Goal: Information Seeking & Learning: Learn about a topic

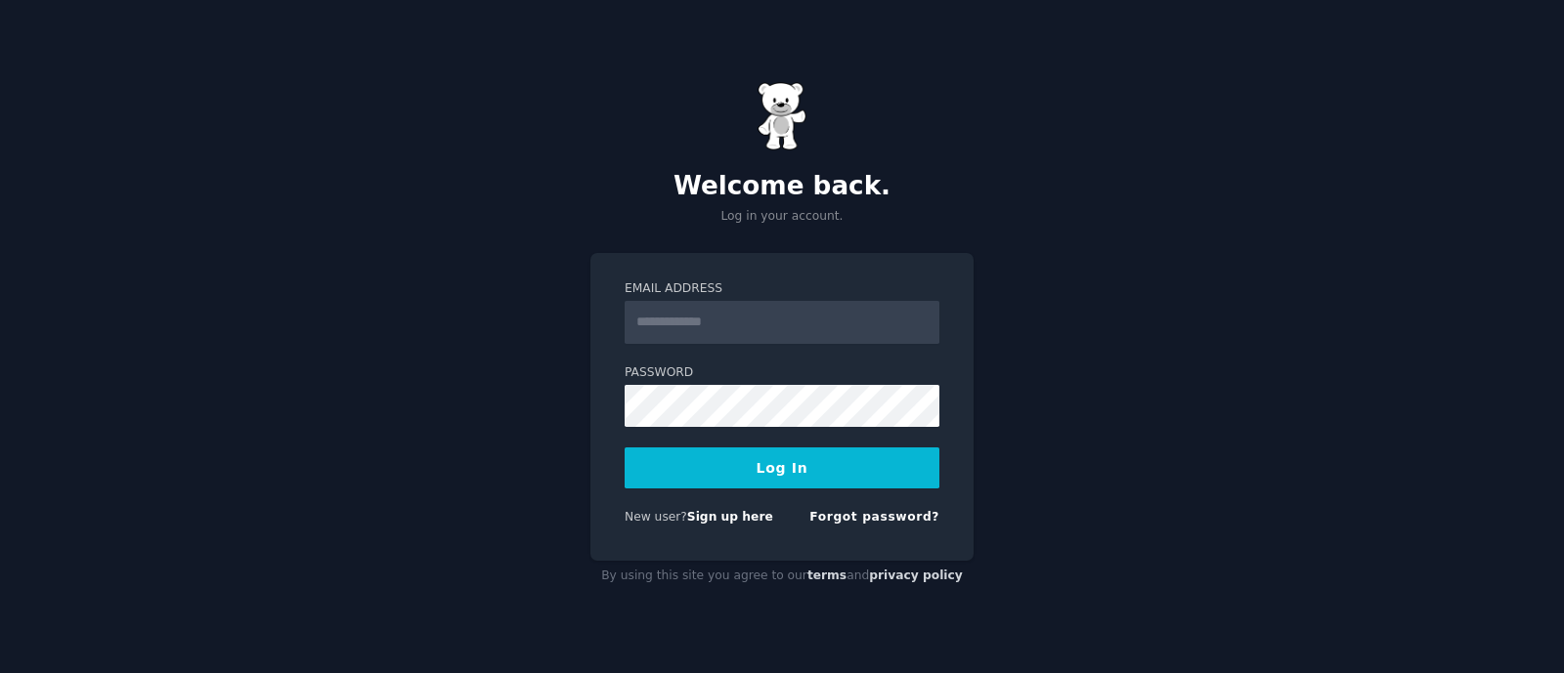
type input "**********"
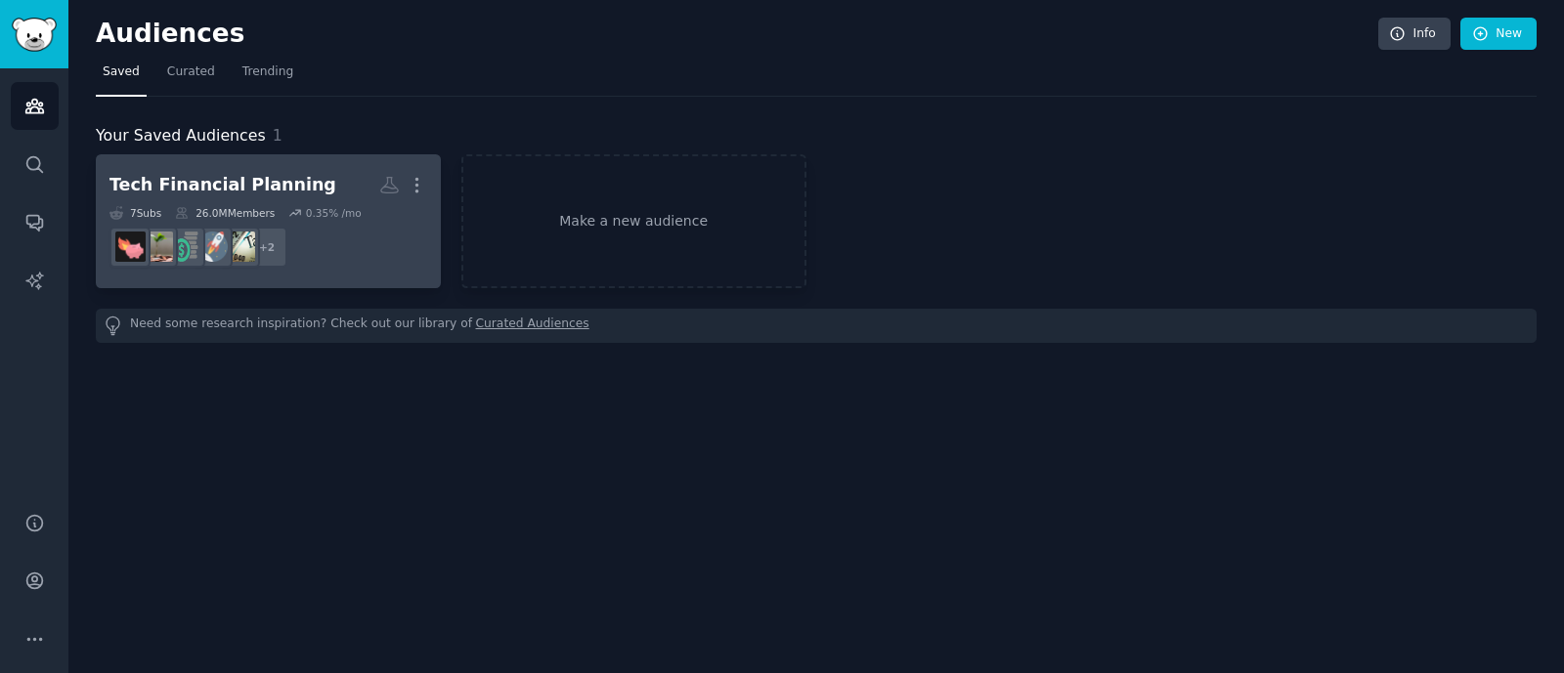
click at [372, 267] on dd "r/personalfinance, r/ChubbyFIRE + 2" at bounding box center [268, 247] width 318 height 55
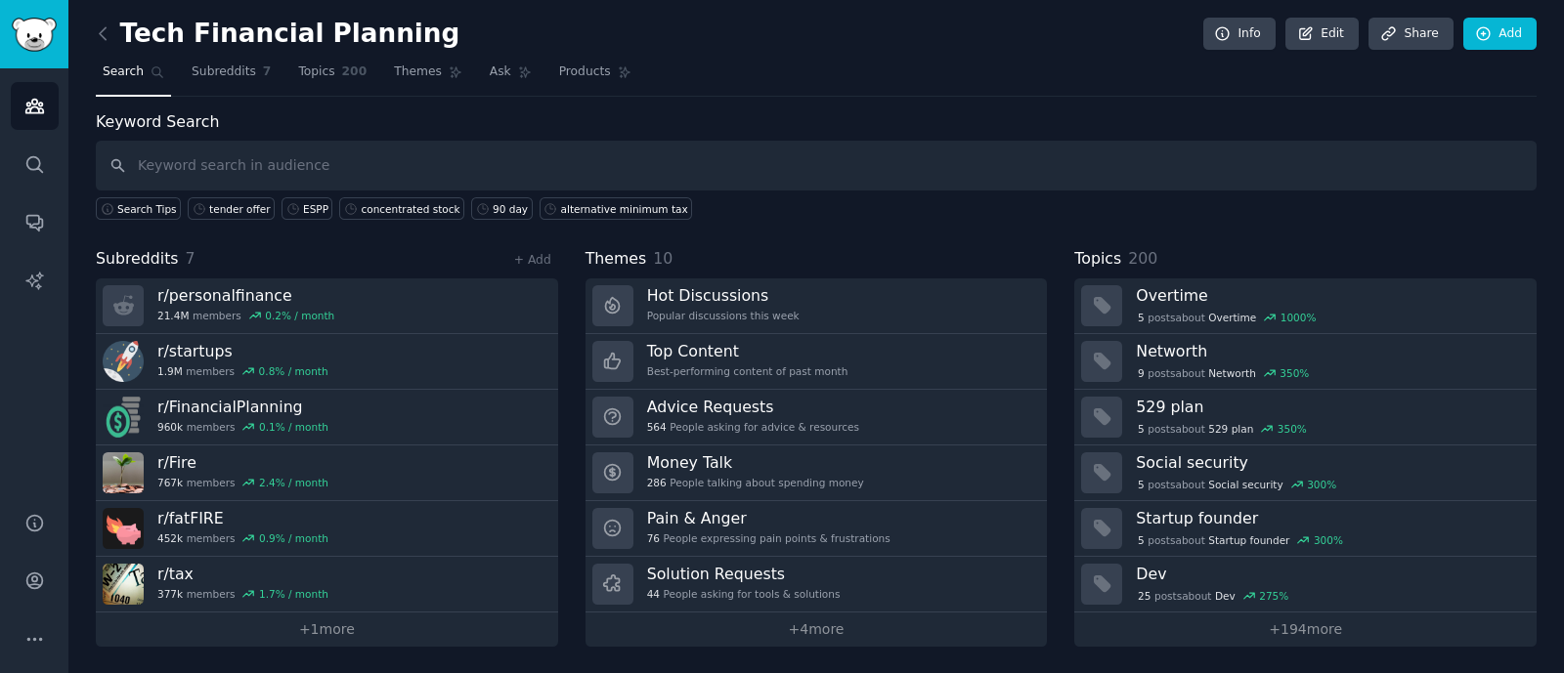
click at [391, 170] on input "text" at bounding box center [816, 166] width 1441 height 50
type input "stock options"
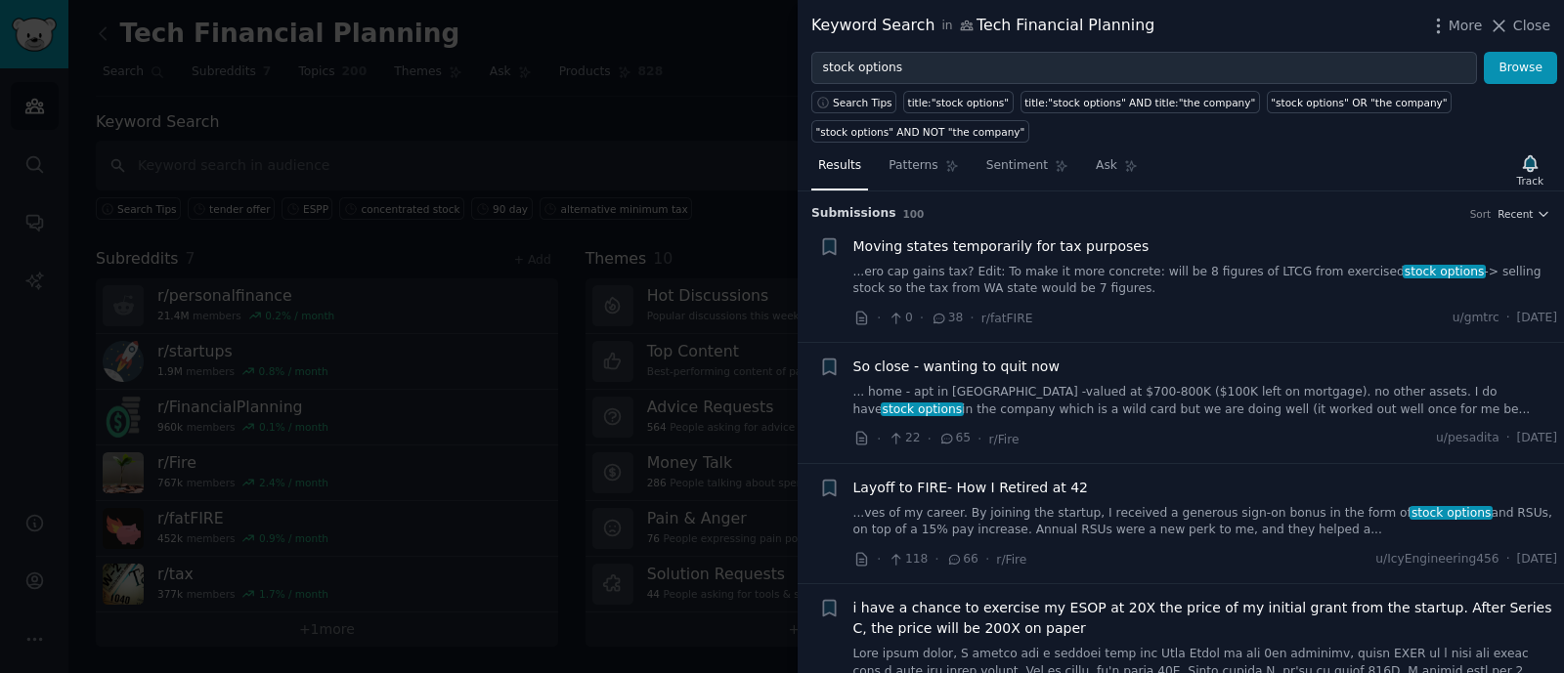
click at [1103, 276] on link "...ero cap gains tax? Edit: To make it more concrete: will be 8 figures of LTCG…" at bounding box center [1205, 281] width 705 height 34
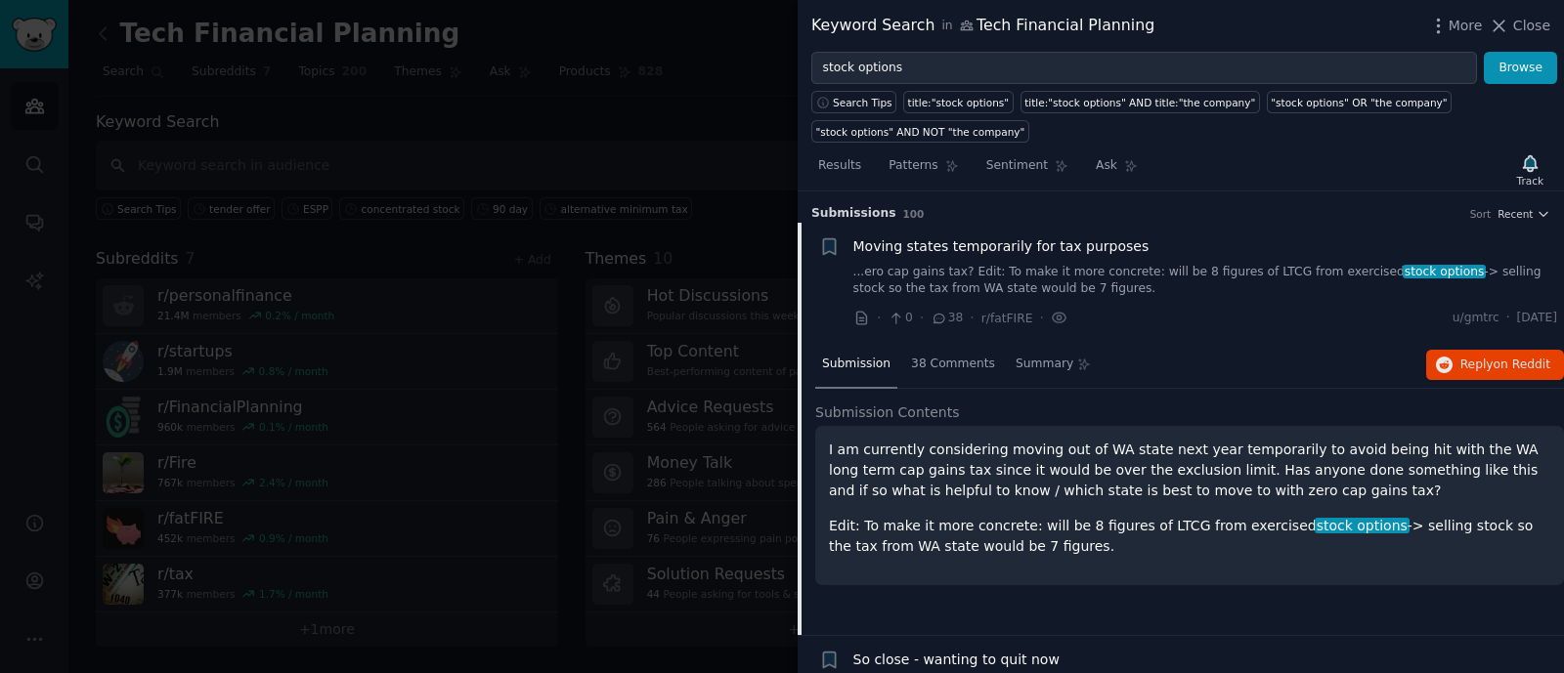
scroll to position [30, 0]
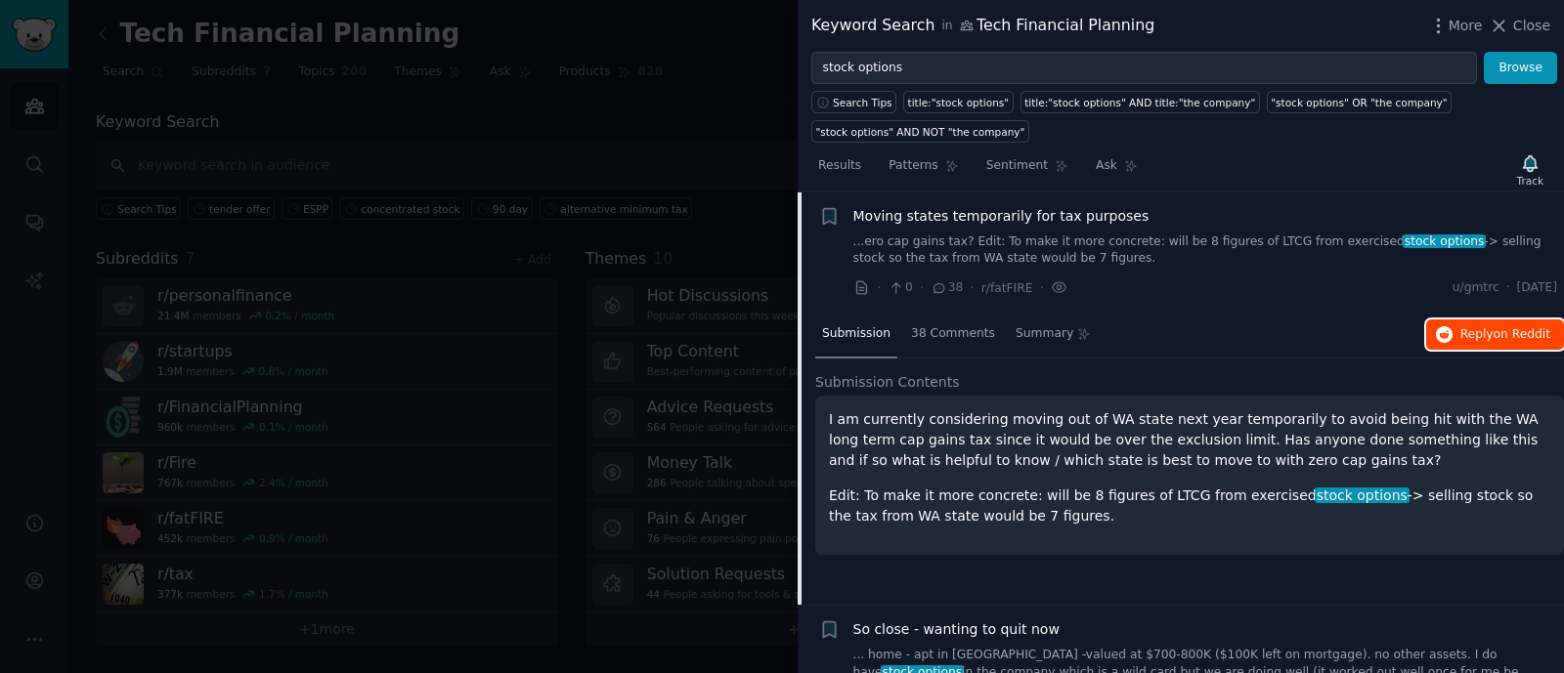
click at [1490, 328] on span "Reply on Reddit" at bounding box center [1505, 335] width 90 height 18
click at [1470, 217] on div "Moving states temporarily for tax purposes" at bounding box center [1205, 216] width 705 height 21
click at [1459, 245] on link "...ero cap gains tax? Edit: To make it more concrete: will be 8 figures of LTCG…" at bounding box center [1205, 251] width 705 height 34
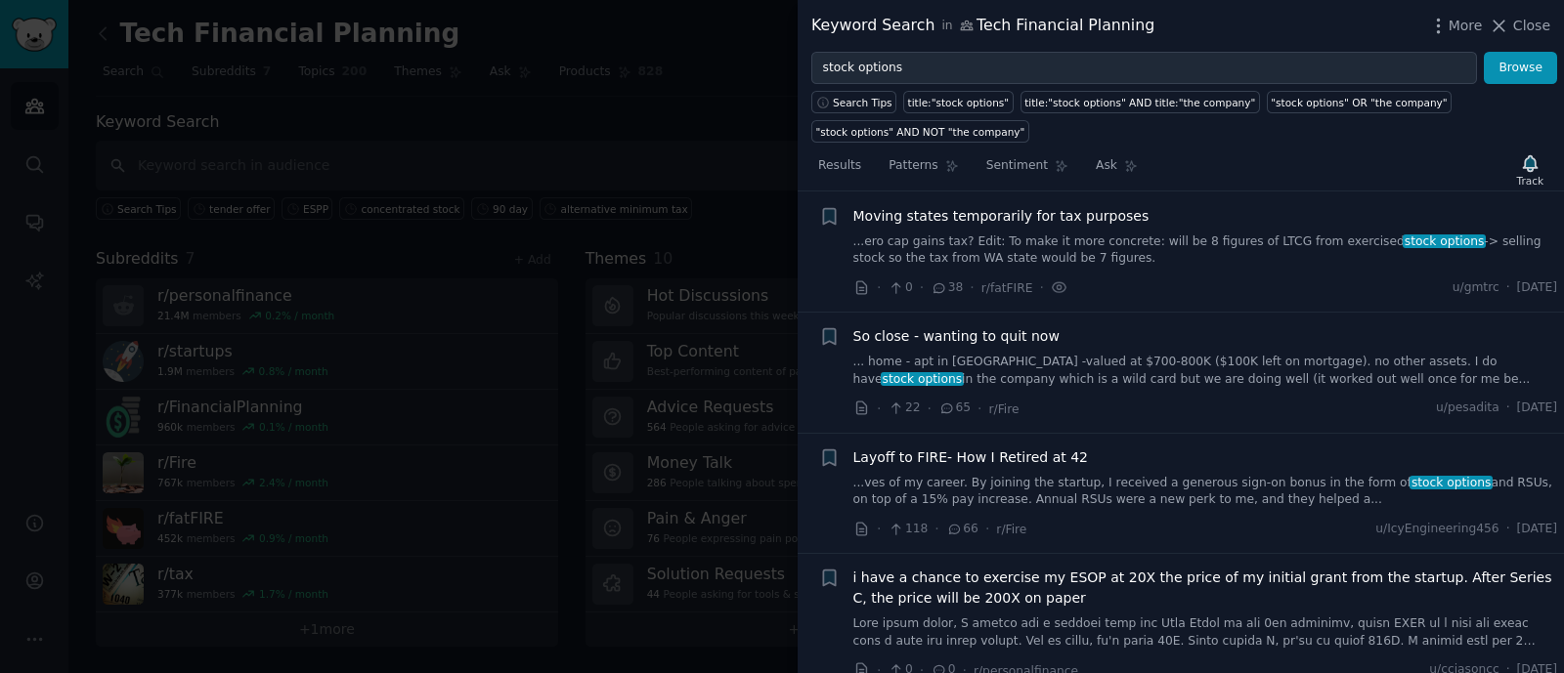
click at [1279, 360] on link "... home - apt in [GEOGRAPHIC_DATA] -valued at $700-800K ($100K left on mortgag…" at bounding box center [1205, 371] width 705 height 34
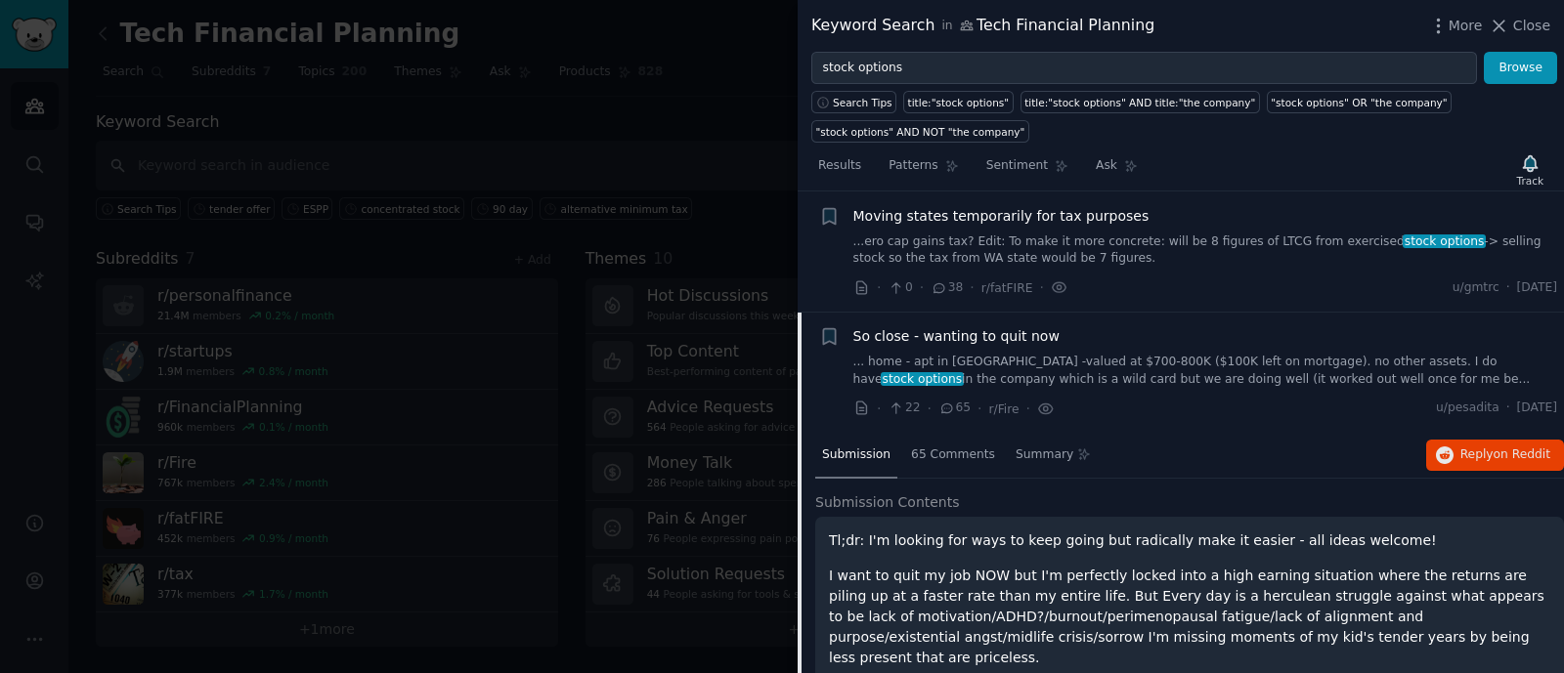
scroll to position [151, 0]
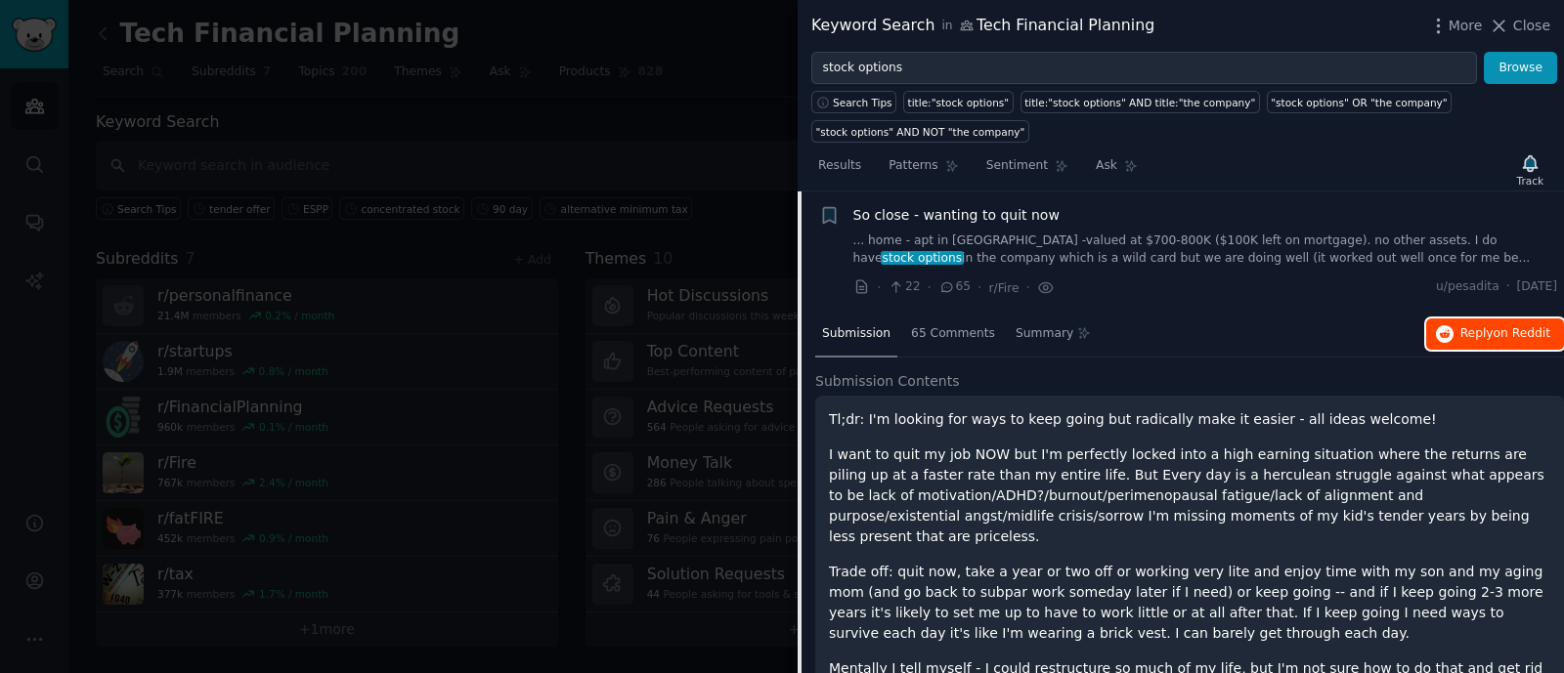
click at [1483, 333] on span "Reply on Reddit" at bounding box center [1505, 334] width 90 height 18
click at [1261, 244] on link "... home - apt in [GEOGRAPHIC_DATA] -valued at $700-800K ($100K left on mortgag…" at bounding box center [1205, 250] width 705 height 34
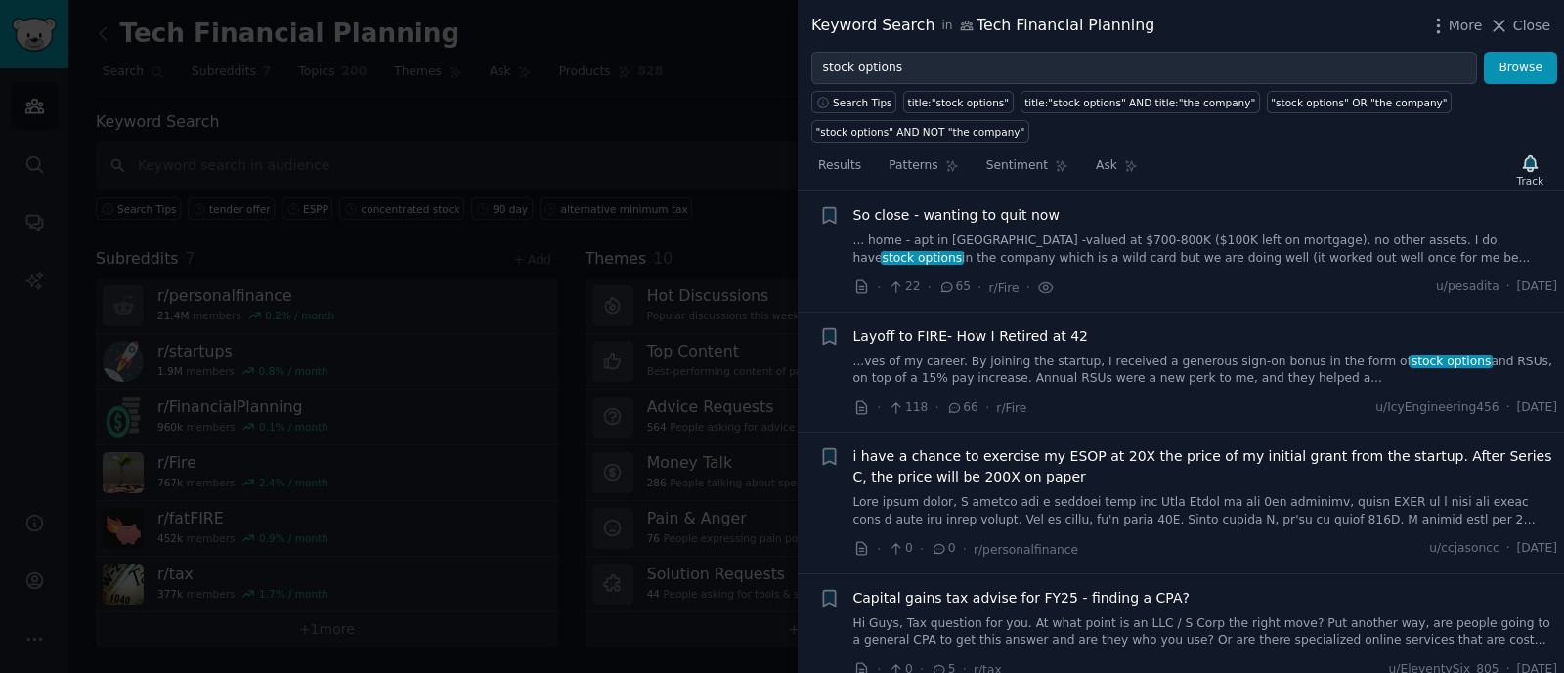
click at [1303, 507] on link at bounding box center [1205, 512] width 705 height 34
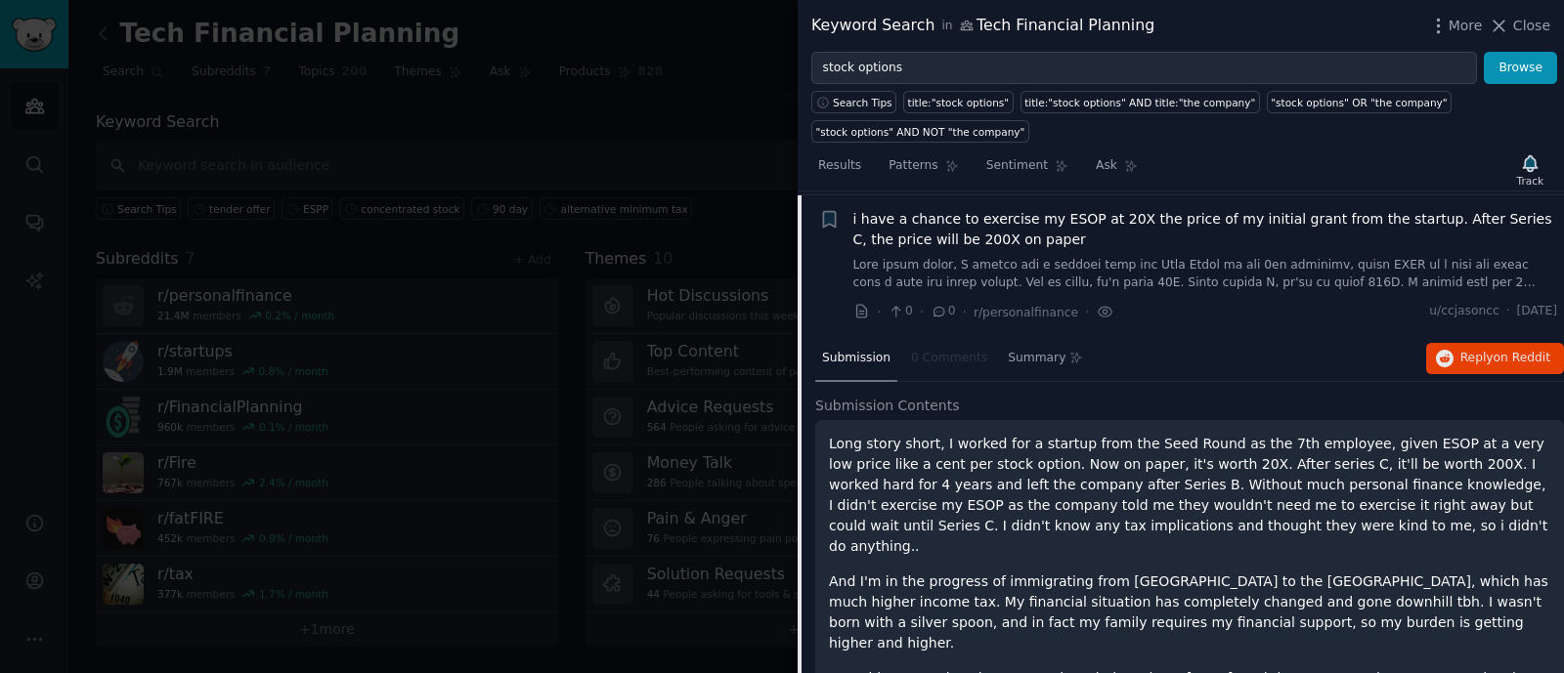
scroll to position [392, 0]
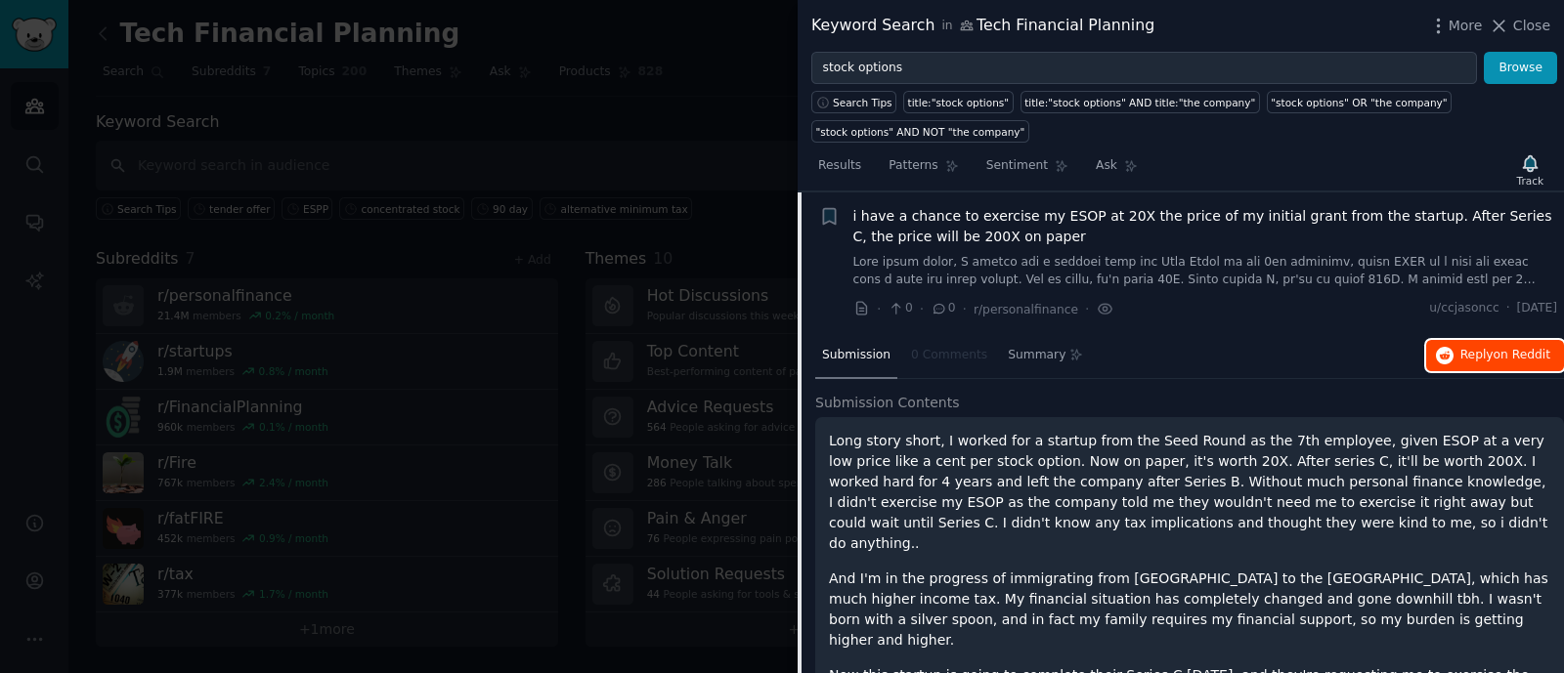
click at [1466, 354] on span "Reply on Reddit" at bounding box center [1505, 356] width 90 height 18
click at [1175, 227] on span "i have a chance to exercise my ESOP at 20X the price of my initial grant from t…" at bounding box center [1205, 226] width 705 height 41
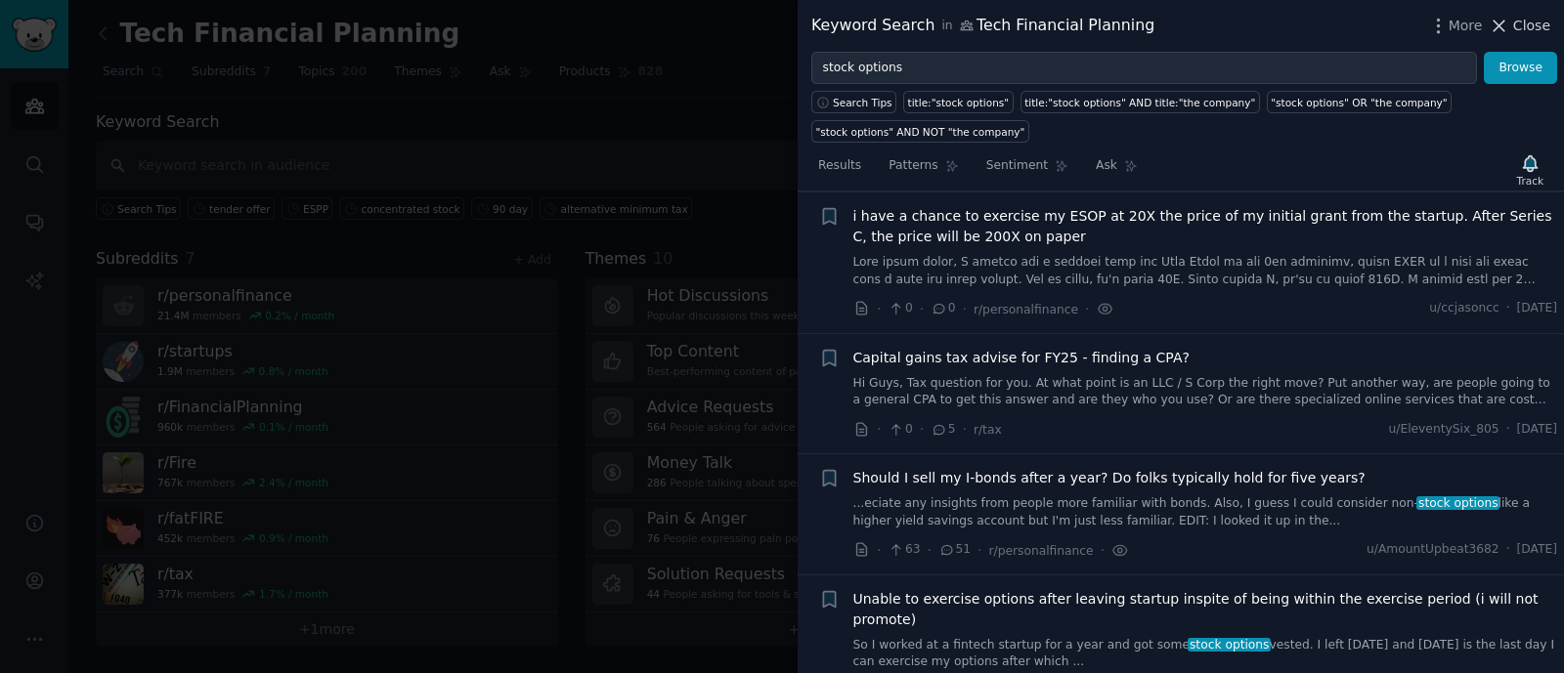
click at [1527, 21] on span "Close" at bounding box center [1531, 26] width 37 height 21
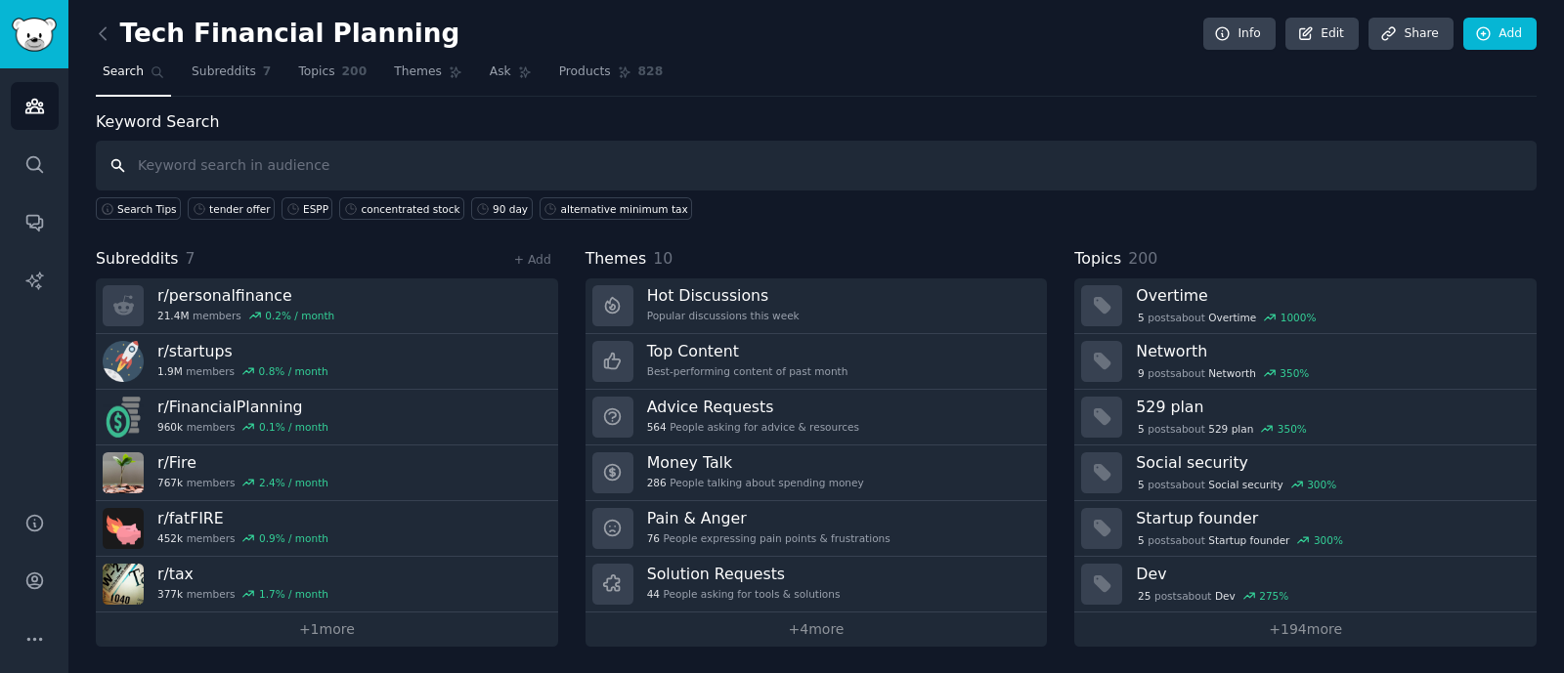
click at [249, 173] on input "text" at bounding box center [816, 166] width 1441 height 50
paste input "AMT"
type input "AMT"
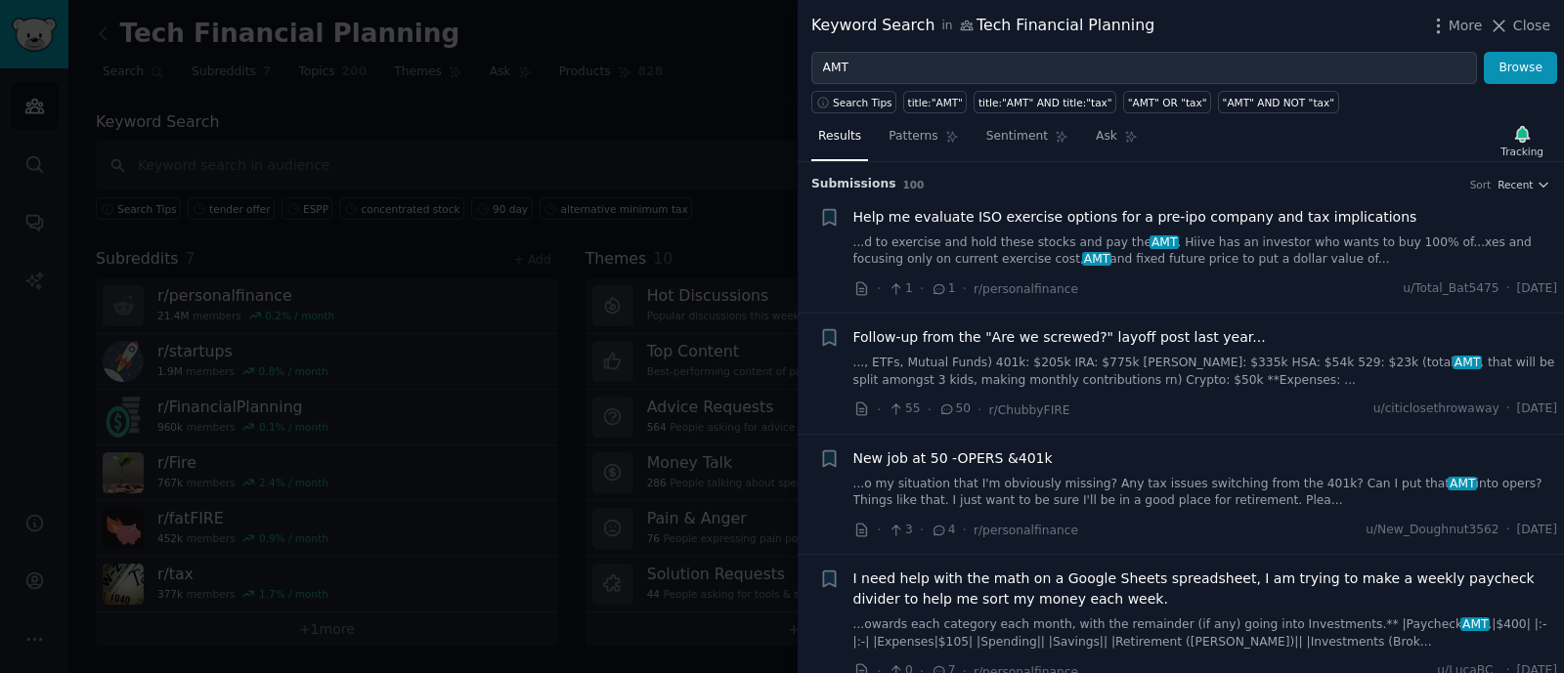
click at [1101, 231] on div "Help me evaluate ISO exercise options for a pre-ipo company and tax implication…" at bounding box center [1205, 238] width 705 height 62
click at [1079, 249] on link "...d to exercise and hold these stocks and pay the AMT . Hiive has an investor …" at bounding box center [1205, 252] width 705 height 34
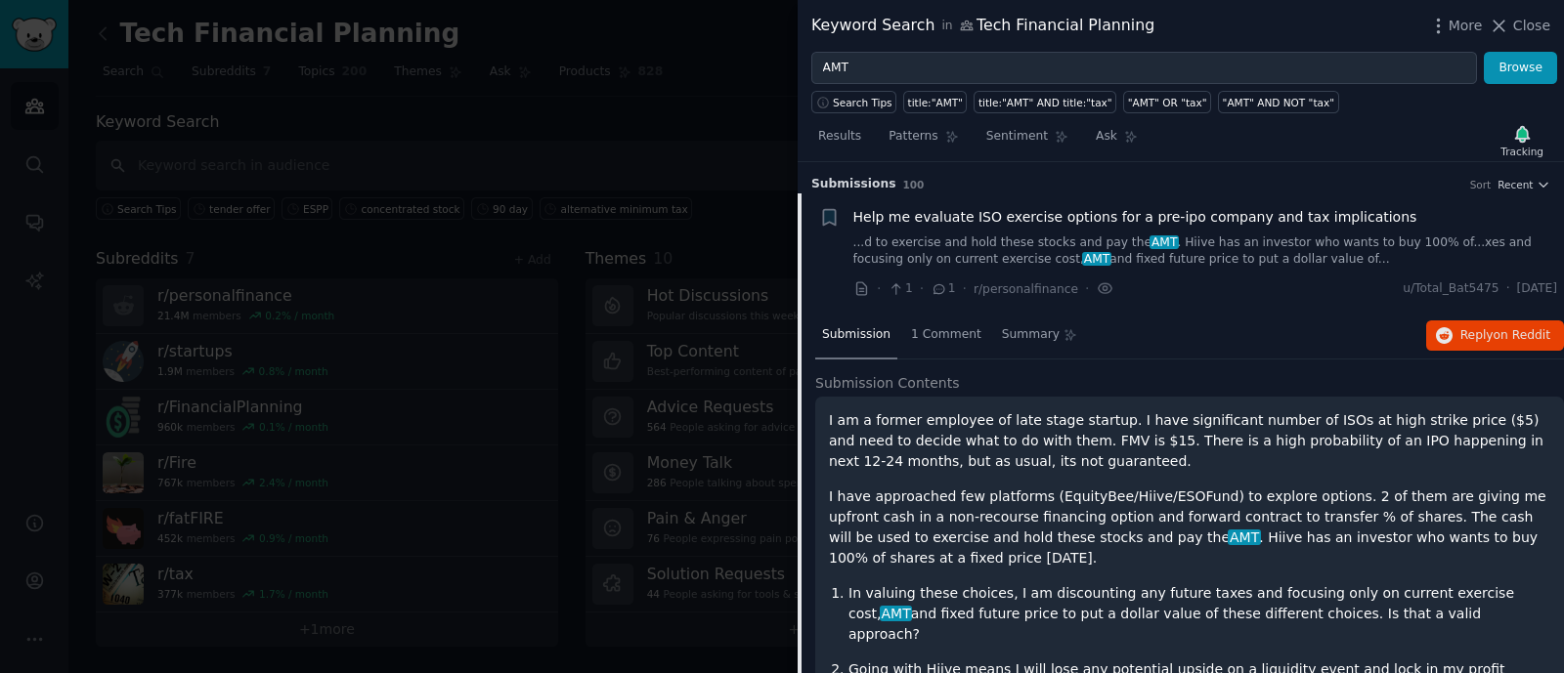
scroll to position [30, 0]
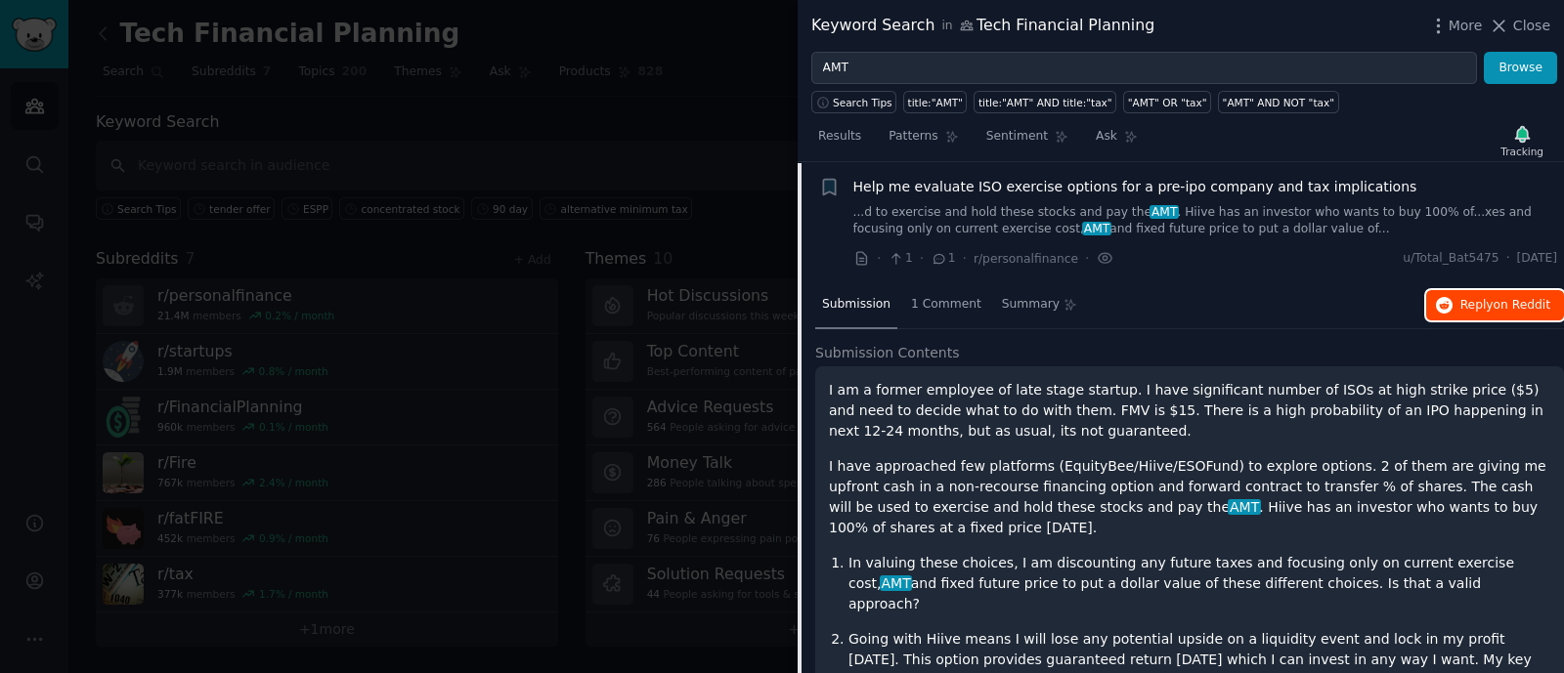
click at [1476, 316] on button "Reply on Reddit" at bounding box center [1495, 305] width 138 height 31
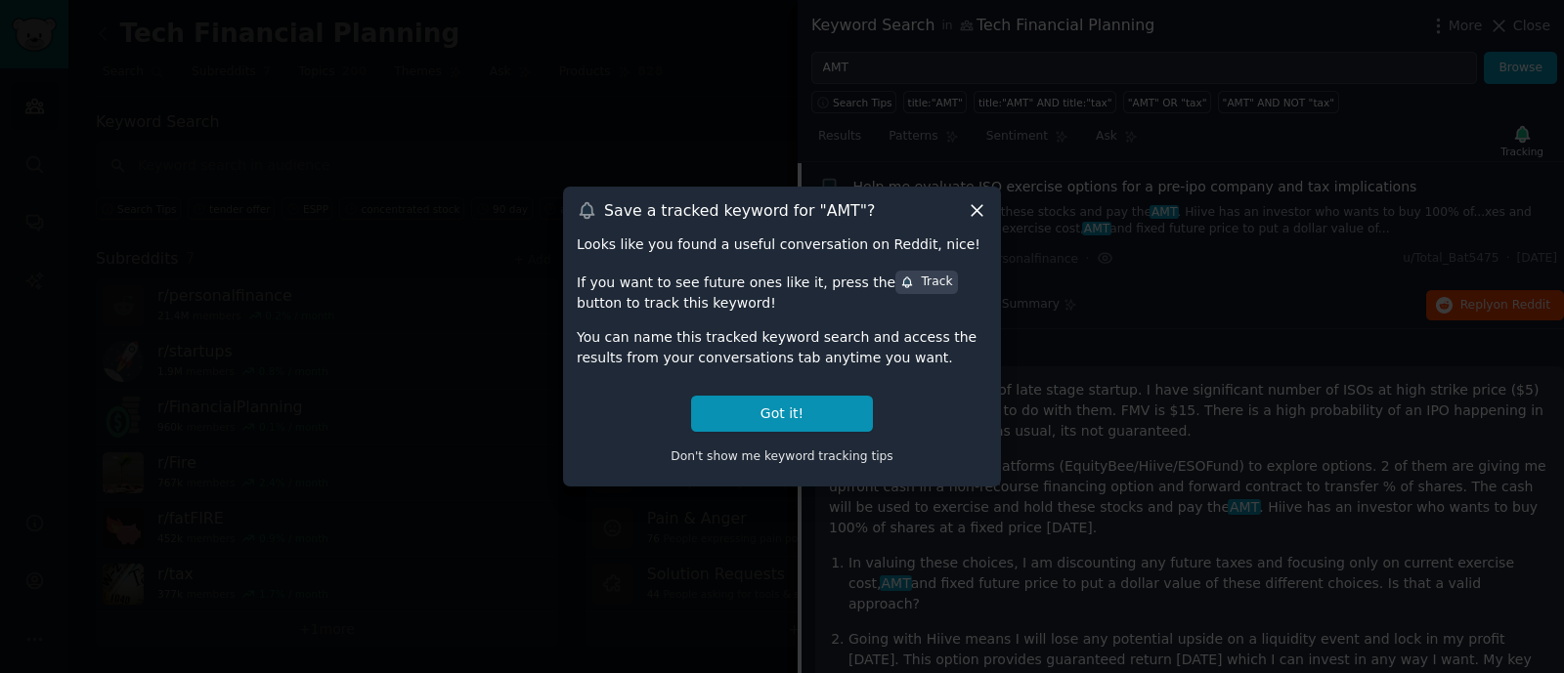
click at [974, 210] on icon at bounding box center [977, 210] width 21 height 21
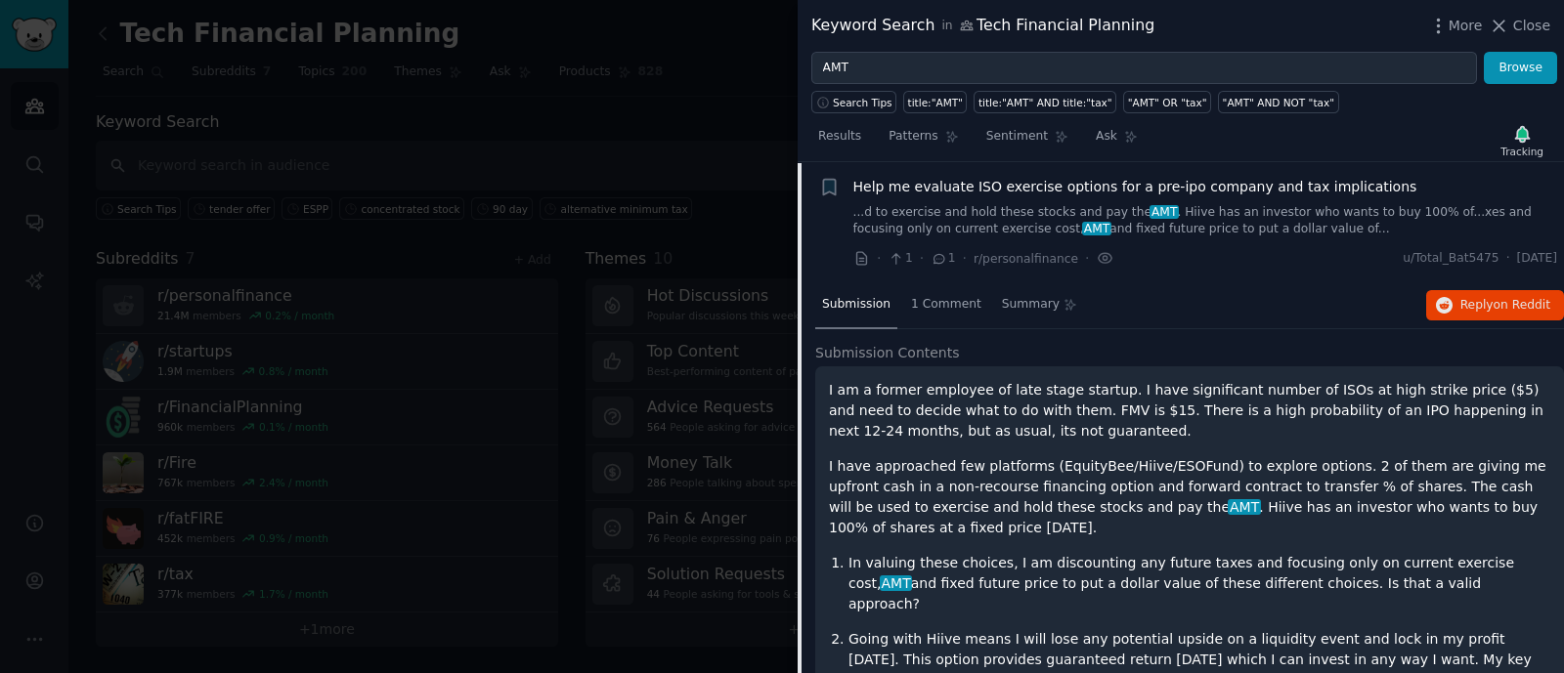
click at [1339, 193] on span "Help me evaluate ISO exercise options for a pre-ipo company and tax implications" at bounding box center [1135, 187] width 564 height 21
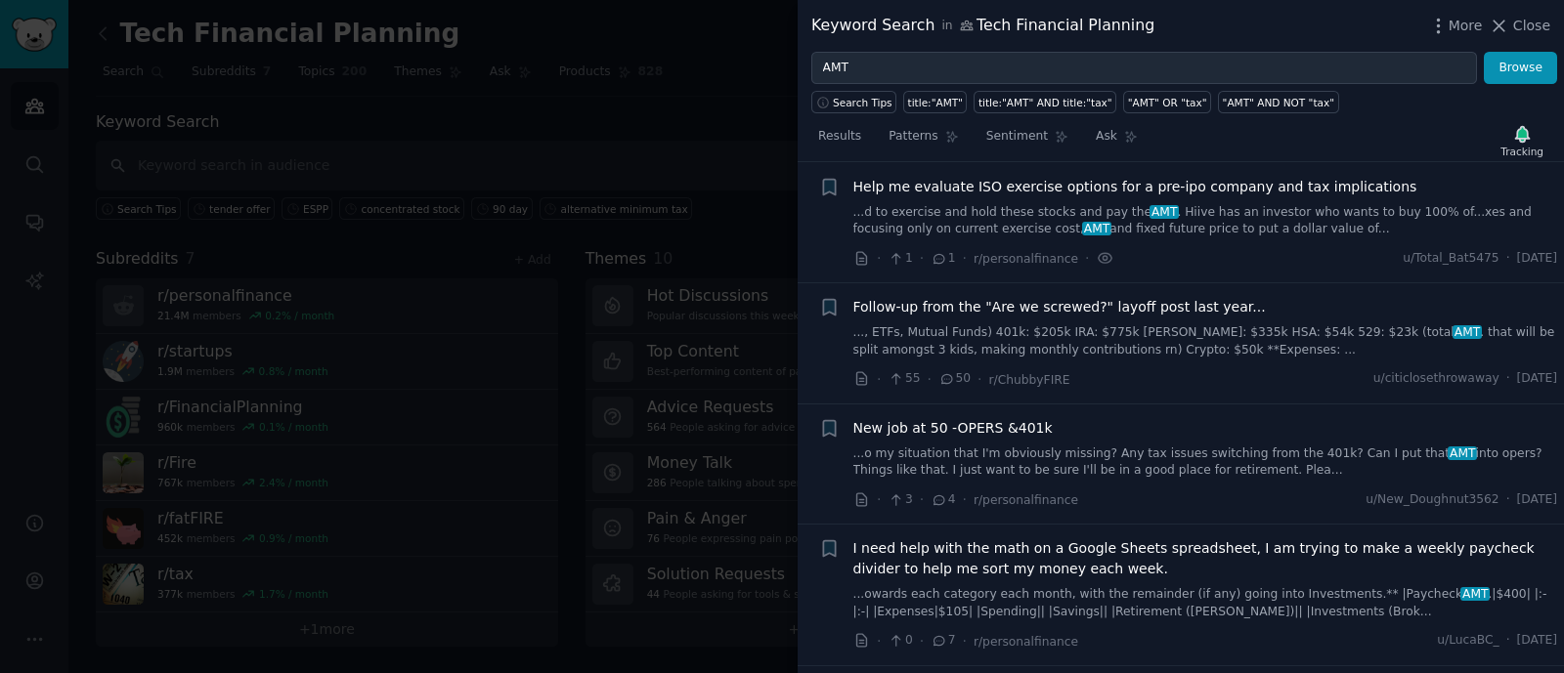
click at [1311, 211] on link "...d to exercise and hold these stocks and pay the AMT . Hiive has an investor …" at bounding box center [1205, 221] width 705 height 34
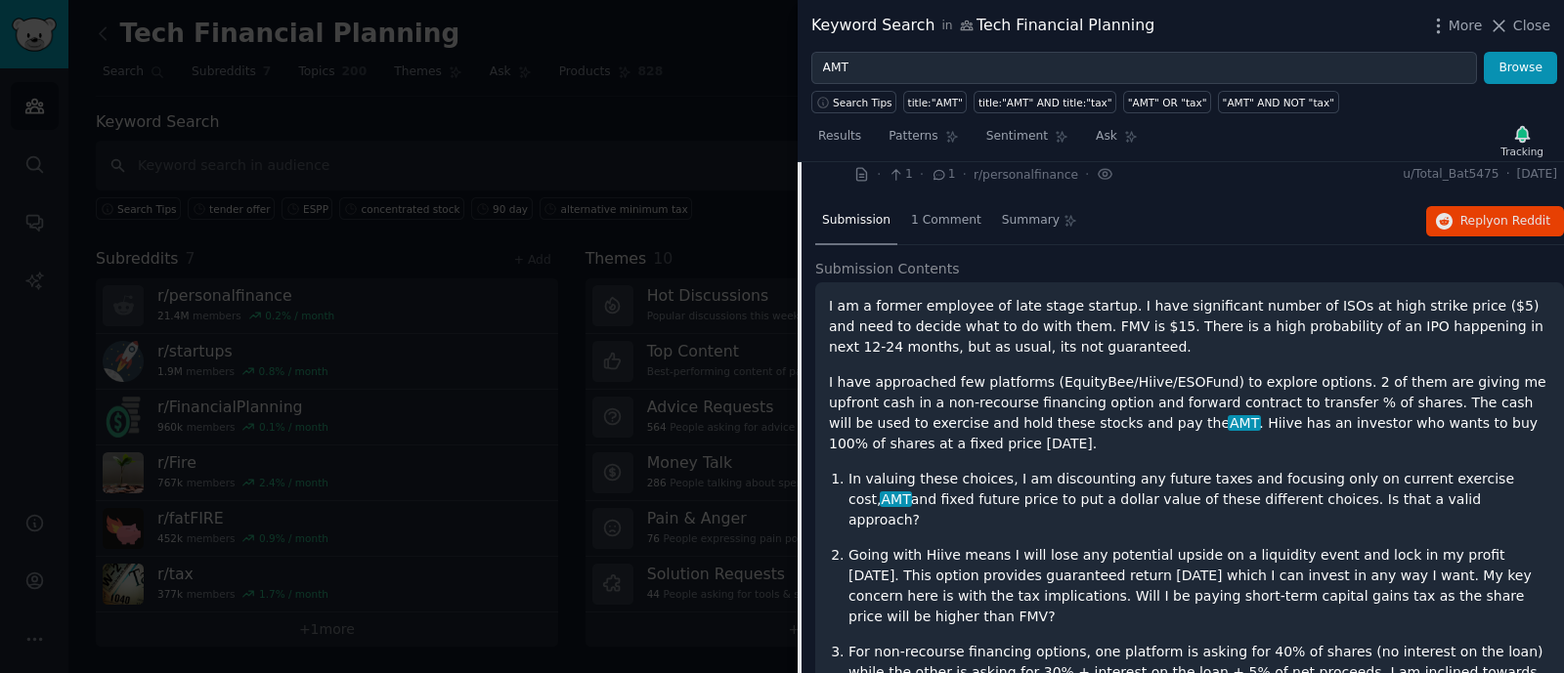
scroll to position [152, 0]
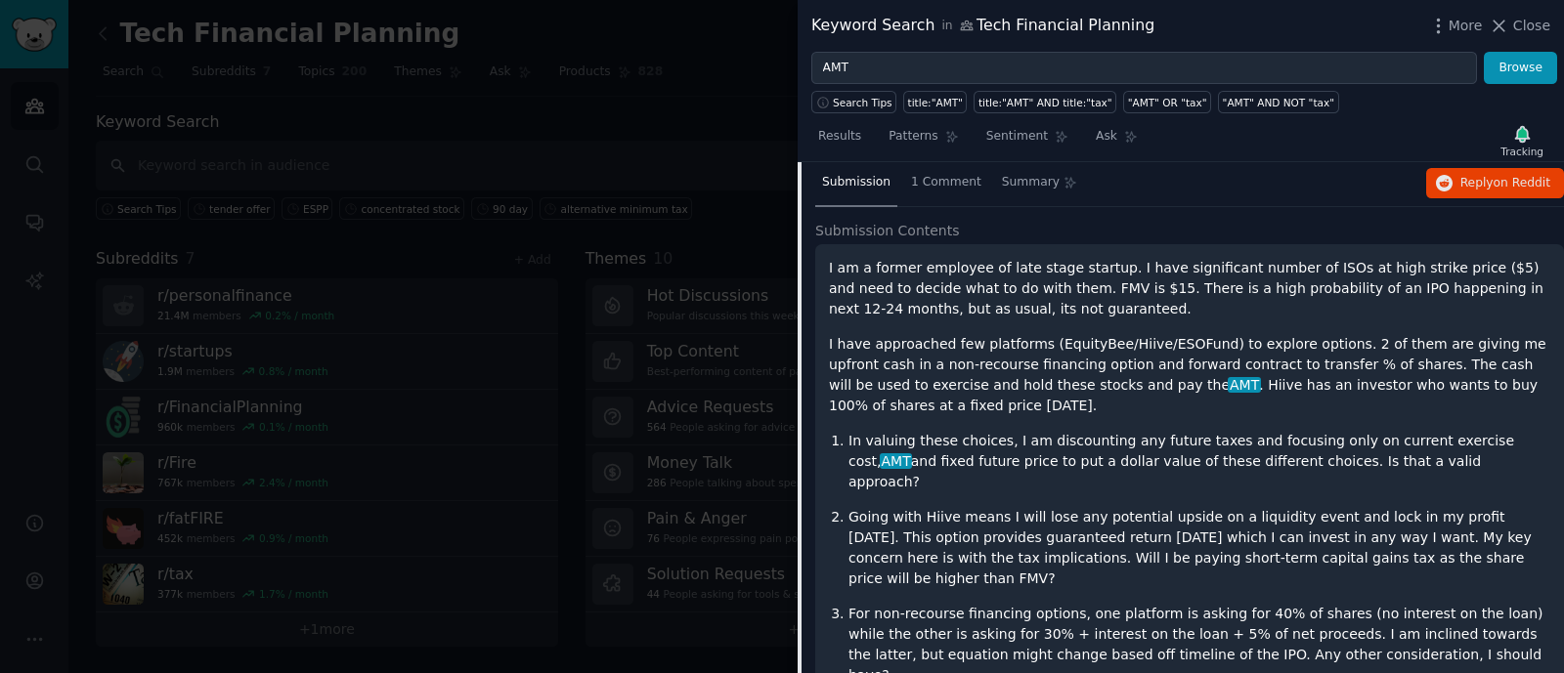
click at [1363, 604] on p "For non-recourse financing options, one platform is asking for 40% of shares (n…" at bounding box center [1199, 645] width 702 height 82
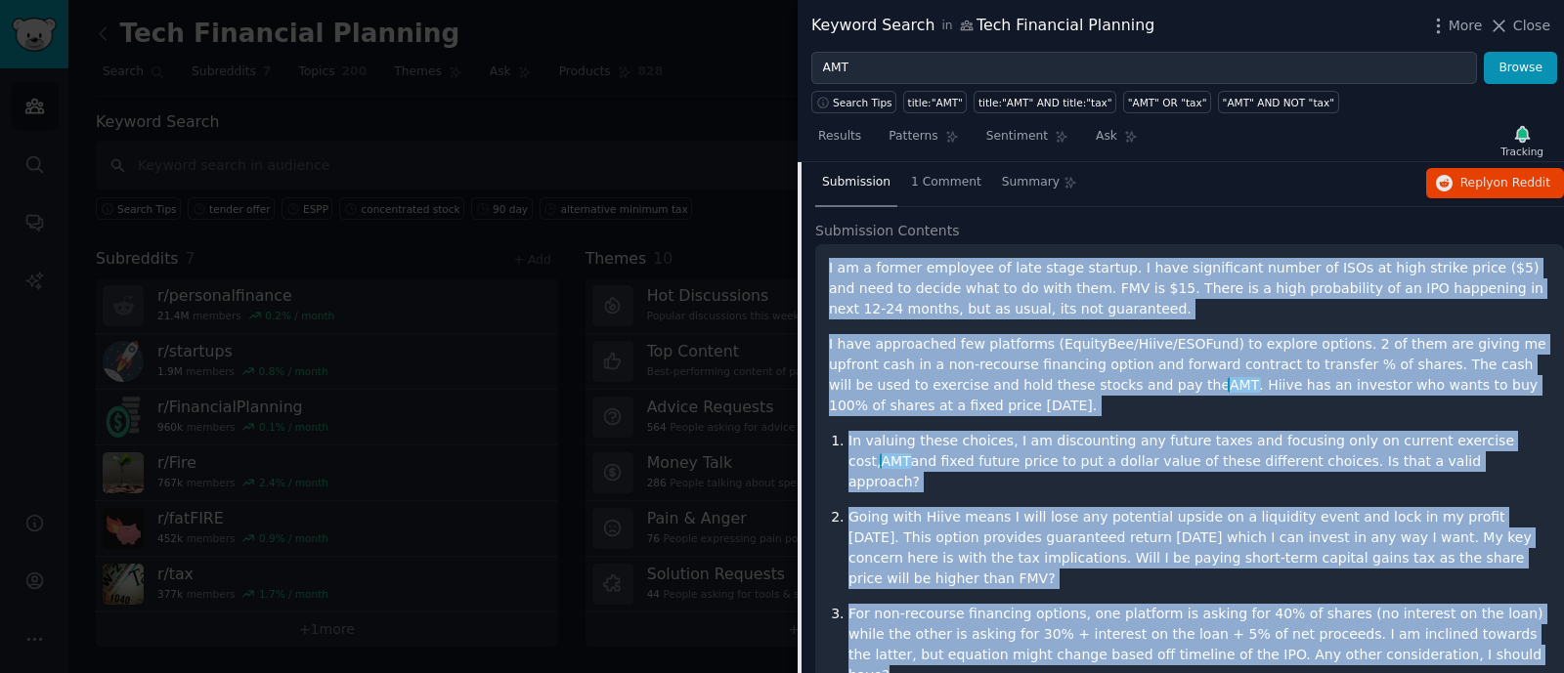
drag, startPoint x: 1369, startPoint y: 583, endPoint x: 822, endPoint y: 268, distance: 631.8
click at [822, 268] on div "I am a former employee of late stage startup. I have significant number of ISOs…" at bounding box center [1189, 515] width 749 height 543
copy div "I am a former employee of late stage startup. I have significant number of ISOs…"
drag, startPoint x: 1282, startPoint y: 367, endPoint x: 1316, endPoint y: 306, distance: 69.6
click at [1282, 367] on p "I have approached few platforms (EquityBee/Hiive/ESOFund) to explore options. 2…" at bounding box center [1189, 375] width 721 height 82
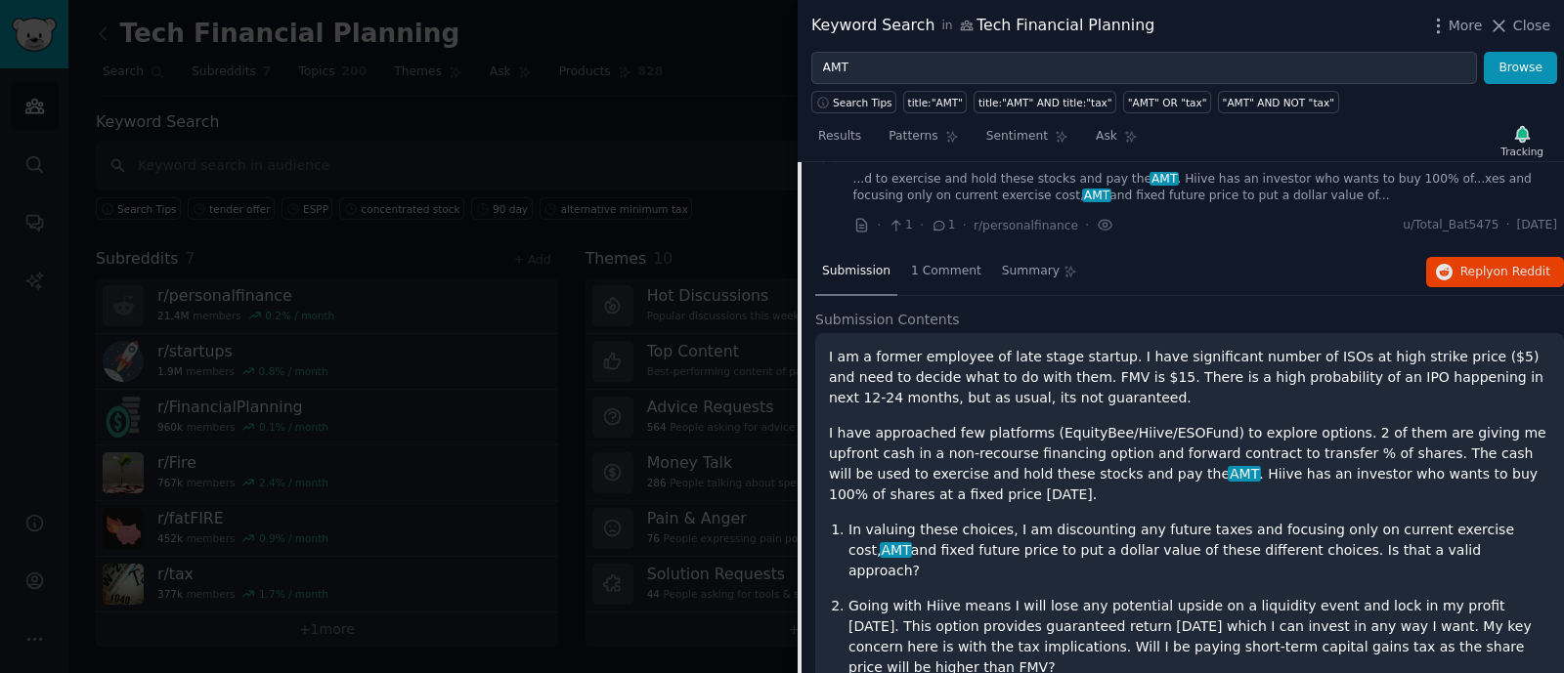
scroll to position [30, 0]
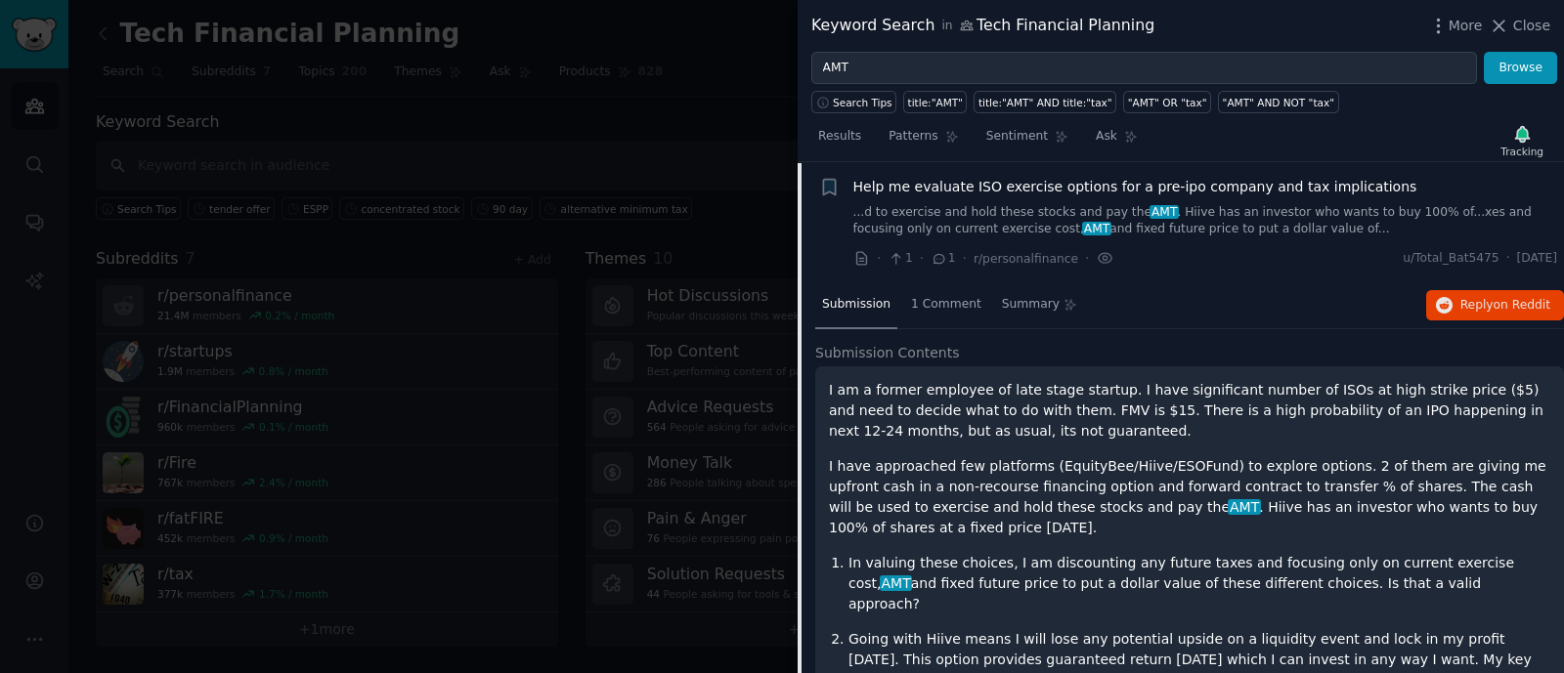
click at [1329, 249] on div "· 1 · 1 · r/personalfinance · u/Total_Bat5475 · [DATE]" at bounding box center [1205, 258] width 705 height 21
click at [1315, 212] on link "...d to exercise and hold these stocks and pay the AMT . Hiive has an investor …" at bounding box center [1205, 221] width 705 height 34
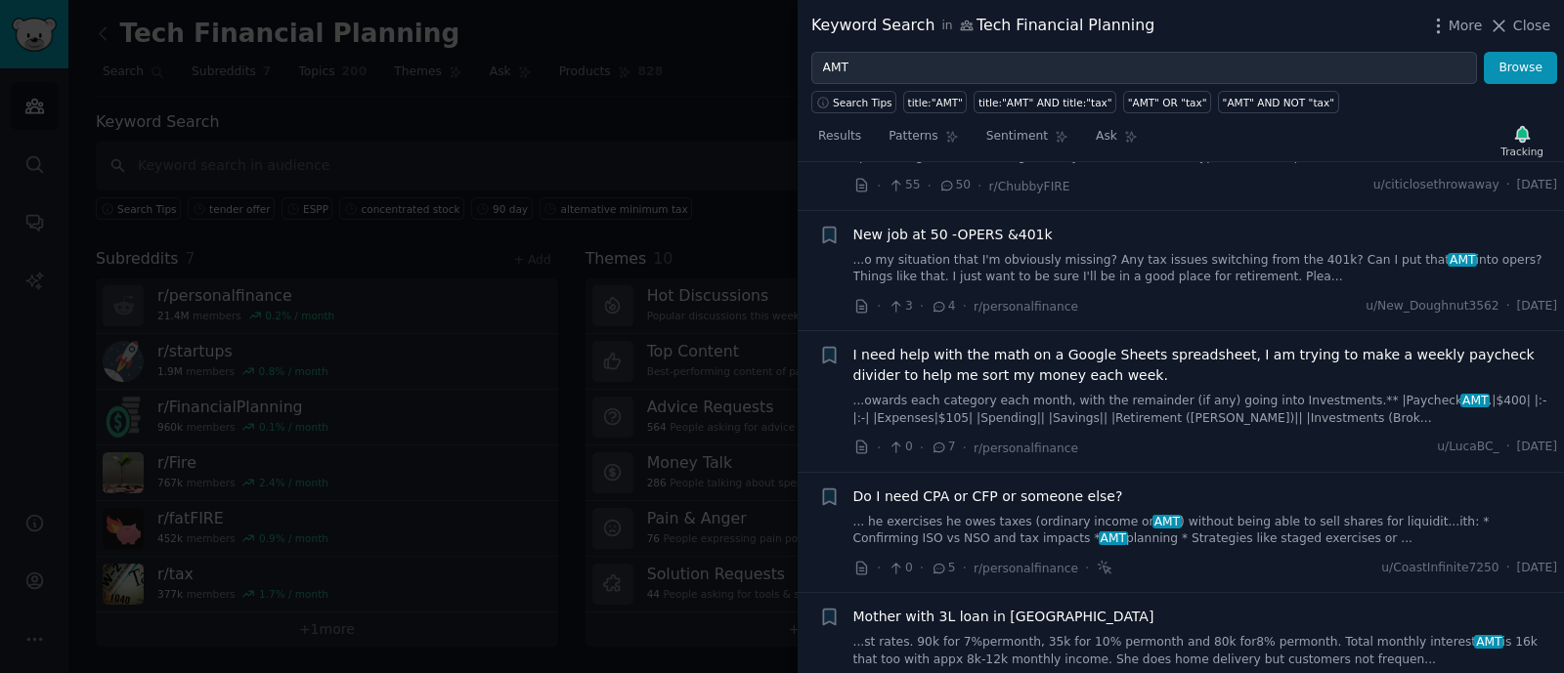
scroll to position [275, 0]
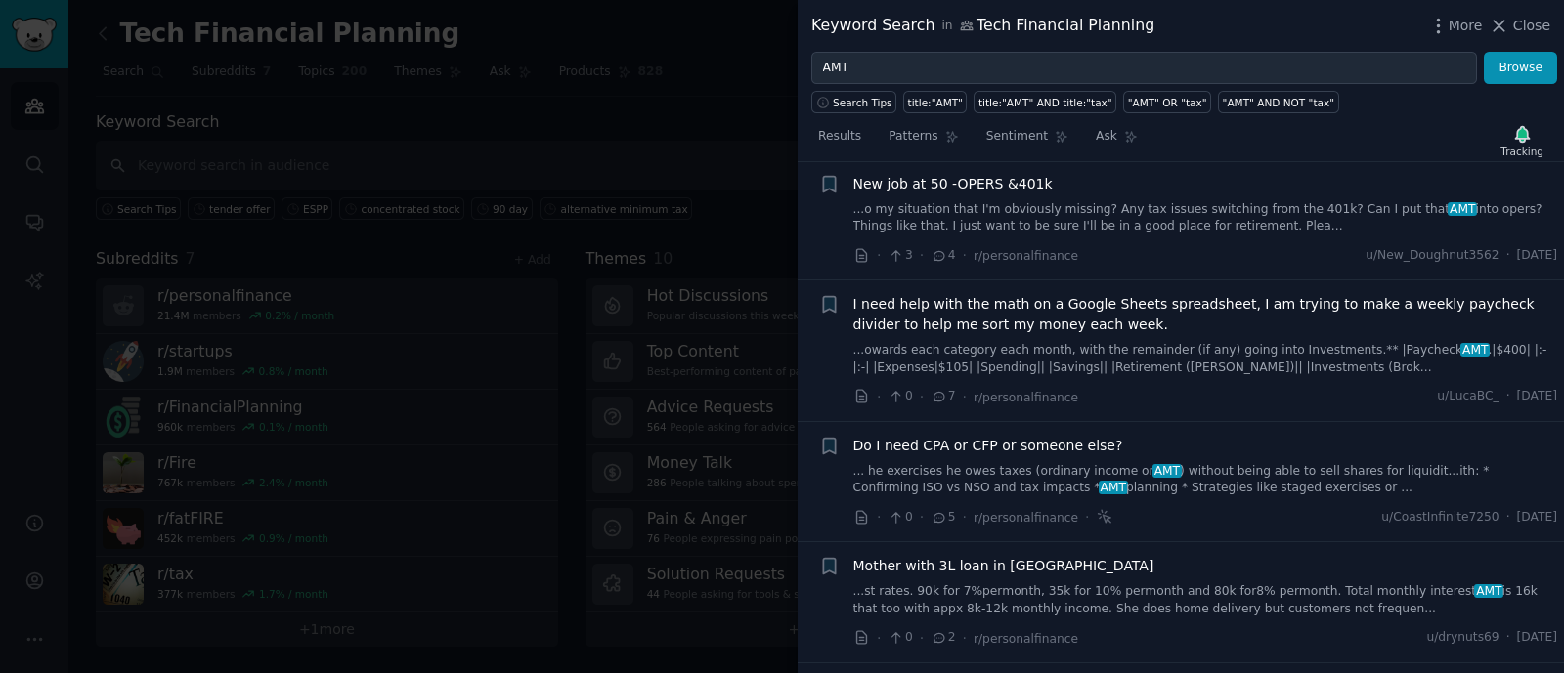
click at [1227, 466] on link "... he exercises he owes taxes (ordinary income or AMT ) without being able to …" at bounding box center [1205, 480] width 705 height 34
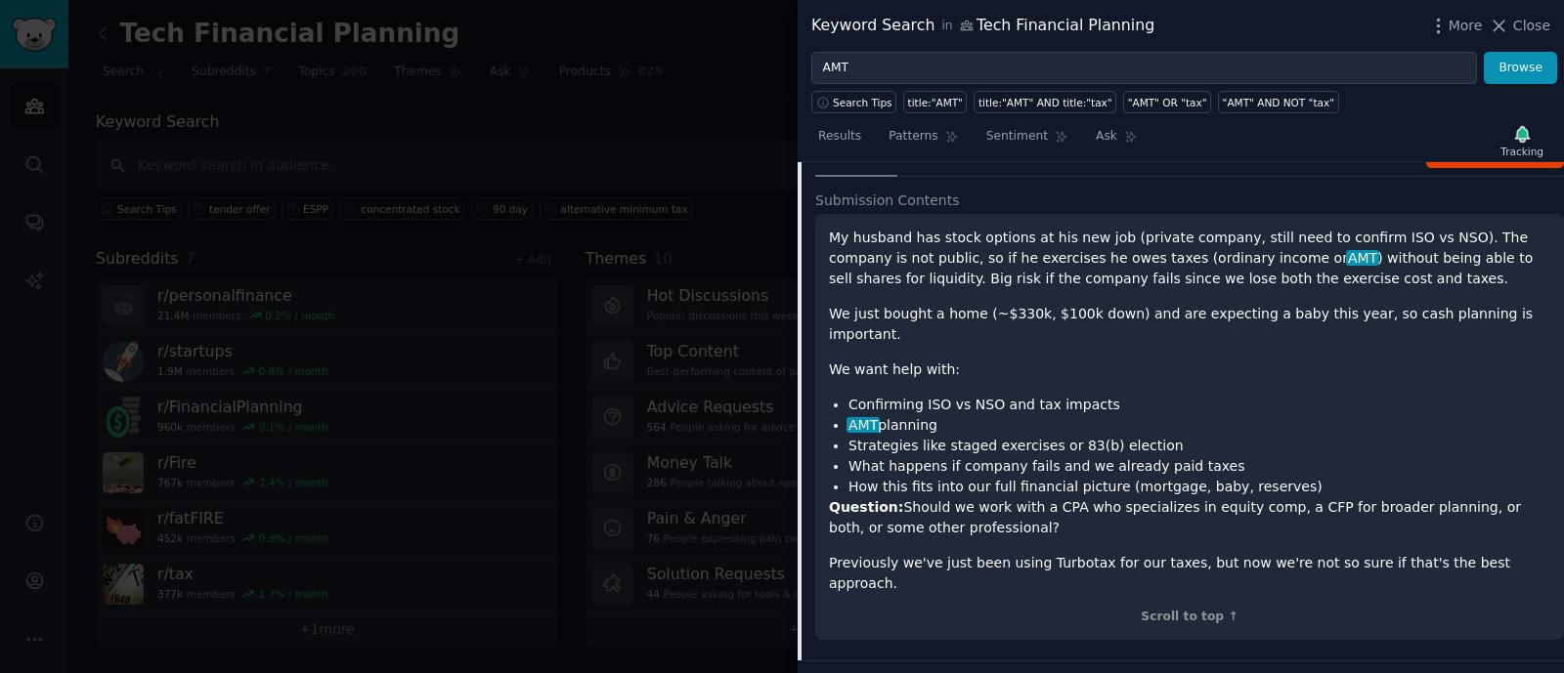
scroll to position [655, 0]
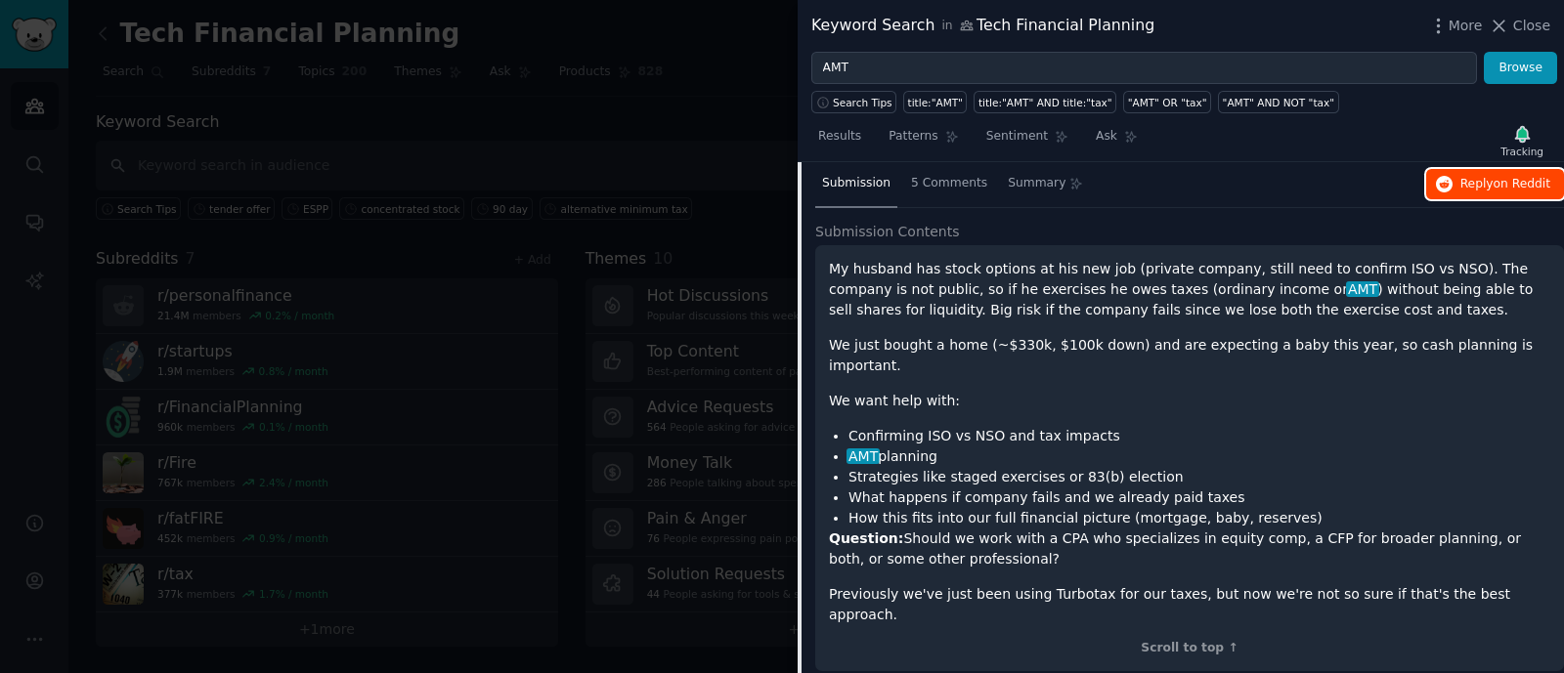
click at [1473, 184] on span "Reply on Reddit" at bounding box center [1505, 185] width 90 height 18
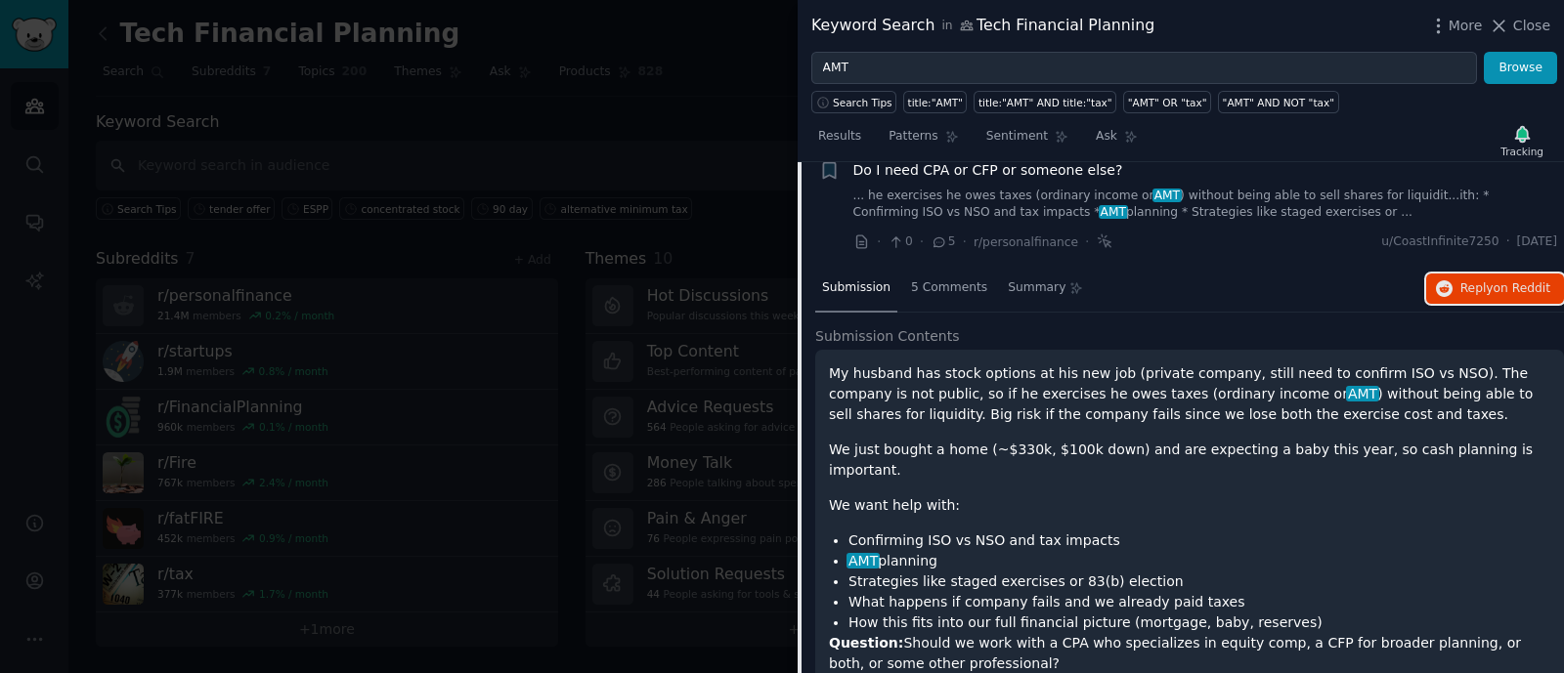
scroll to position [410, 0]
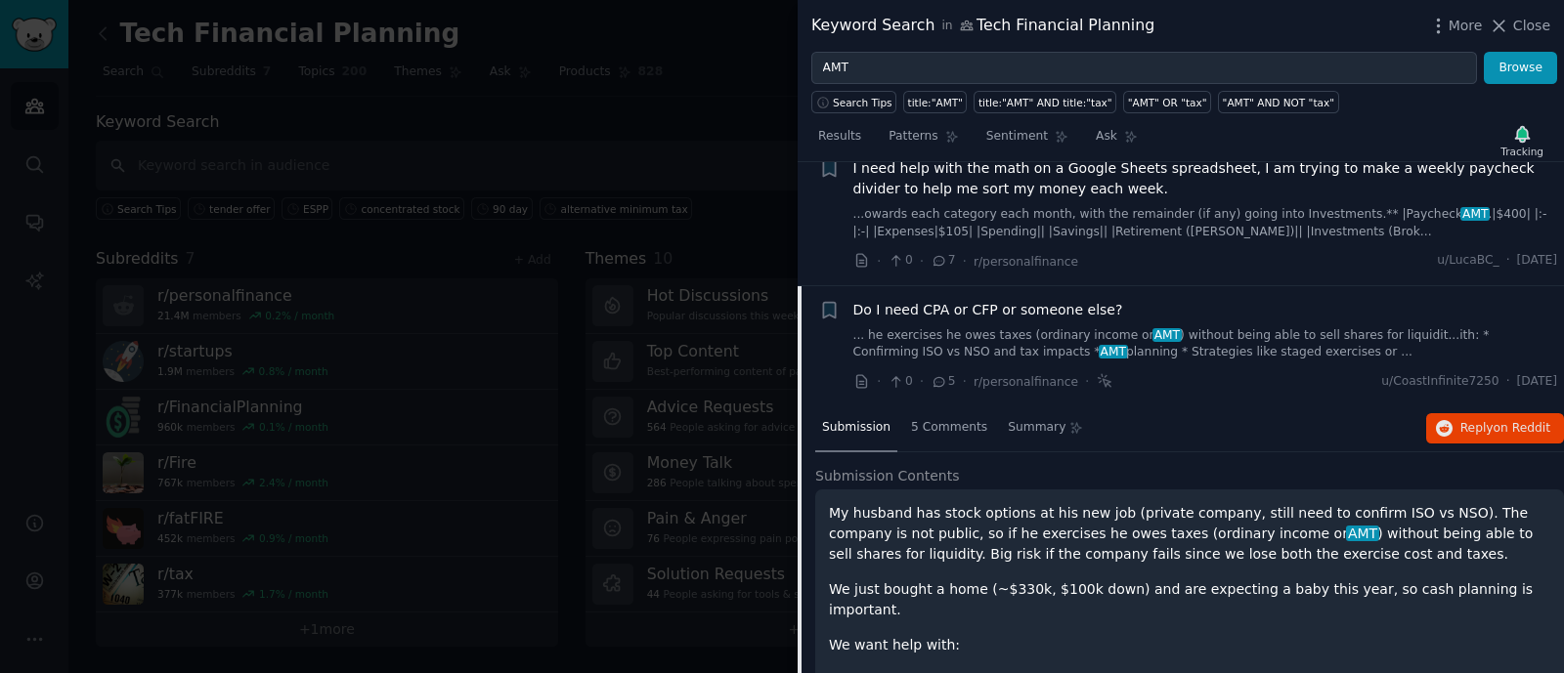
click at [1236, 371] on div "· 0 · 5 · r/personalfinance · u/CoastInfinite7250 · [DATE]" at bounding box center [1205, 381] width 705 height 21
click at [1243, 352] on link "... he exercises he owes taxes (ordinary income or AMT ) without being able to …" at bounding box center [1205, 344] width 705 height 34
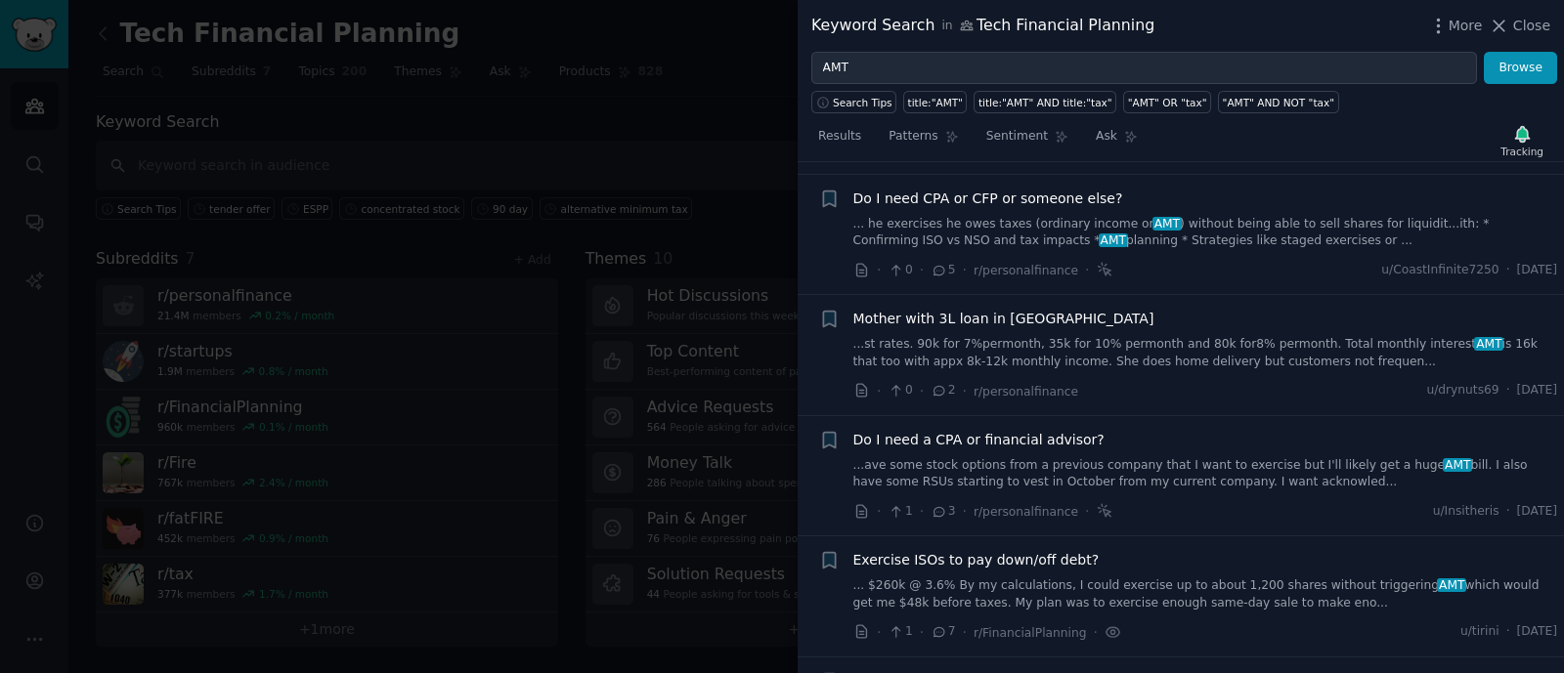
scroll to position [533, 0]
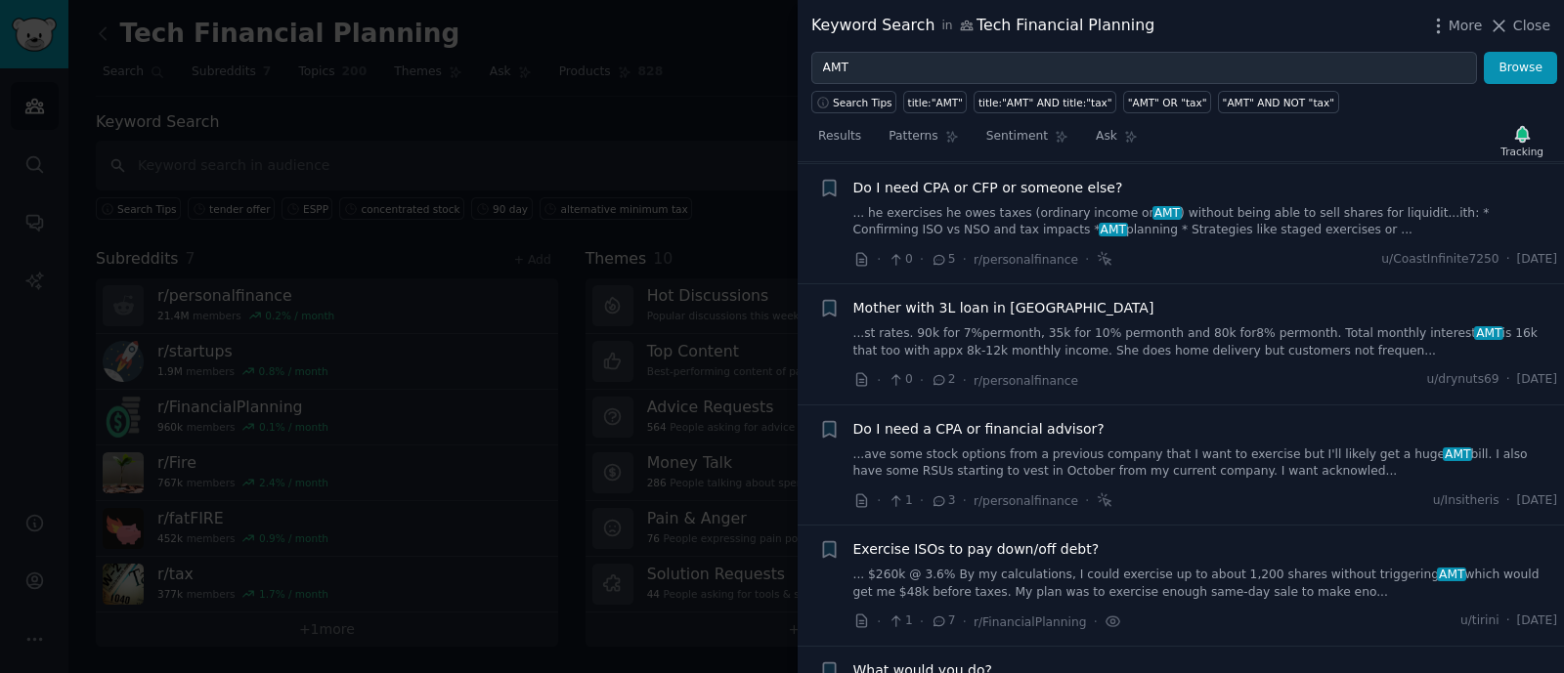
click at [1535, 14] on div "More Close" at bounding box center [1489, 26] width 122 height 24
click at [1525, 23] on span "Close" at bounding box center [1531, 26] width 37 height 21
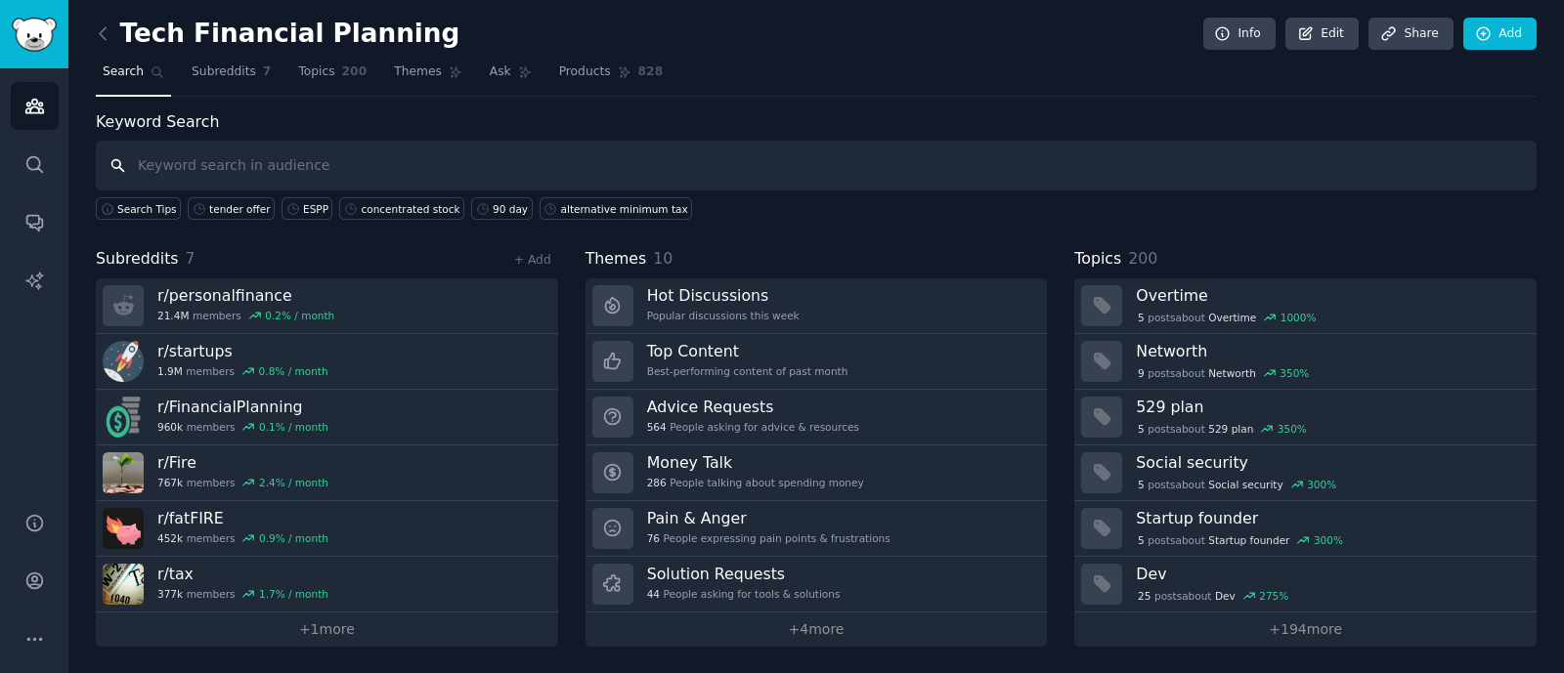
click at [621, 149] on input "text" at bounding box center [816, 166] width 1441 height 50
paste input "90 day"
type input "90 day"
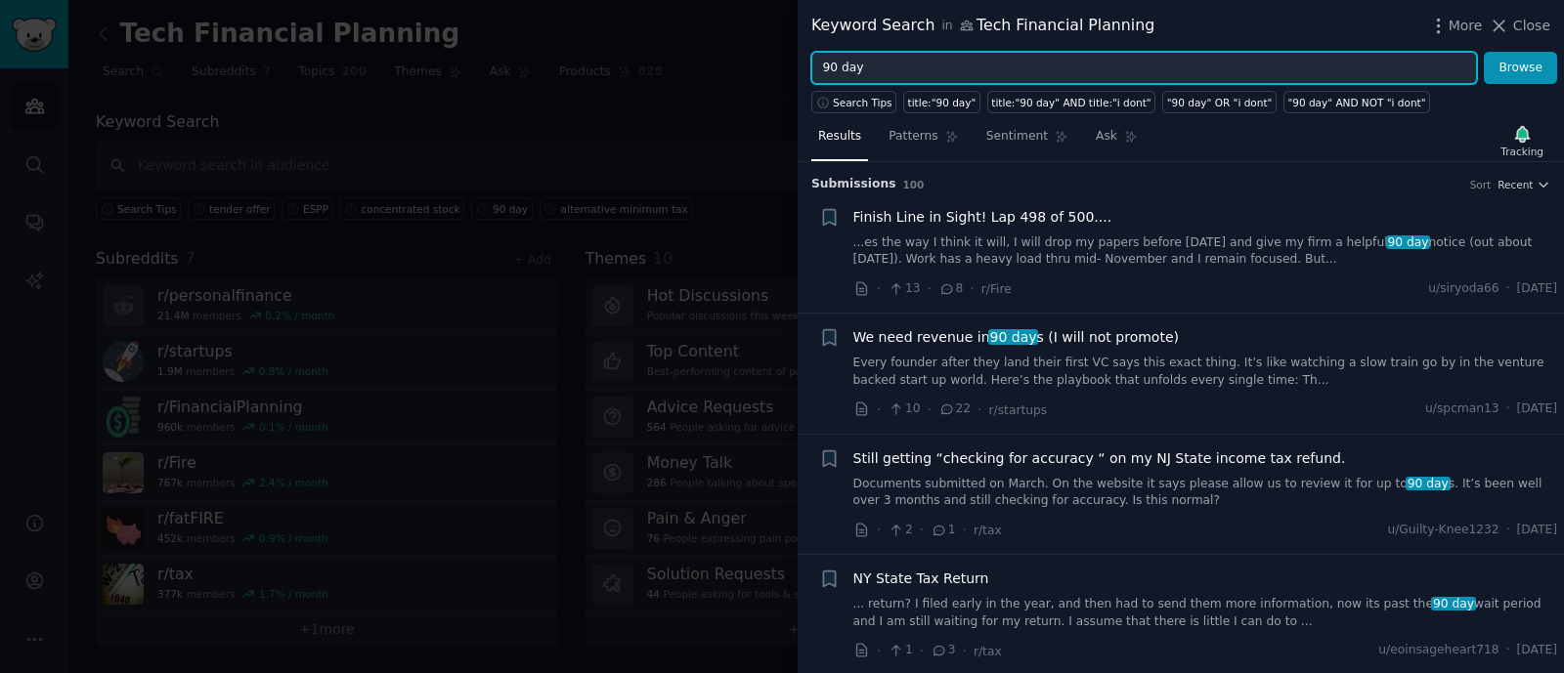
drag, startPoint x: 885, startPoint y: 65, endPoint x: 770, endPoint y: 41, distance: 116.7
click at [770, 41] on div "Keyword Search in Tech Financial Planning More Close 90 day Browse Search Tips …" at bounding box center [782, 336] width 1564 height 673
paste input "concentrated stock"
type input "concentrated stock"
click at [1484, 52] on button "Browse" at bounding box center [1520, 68] width 73 height 33
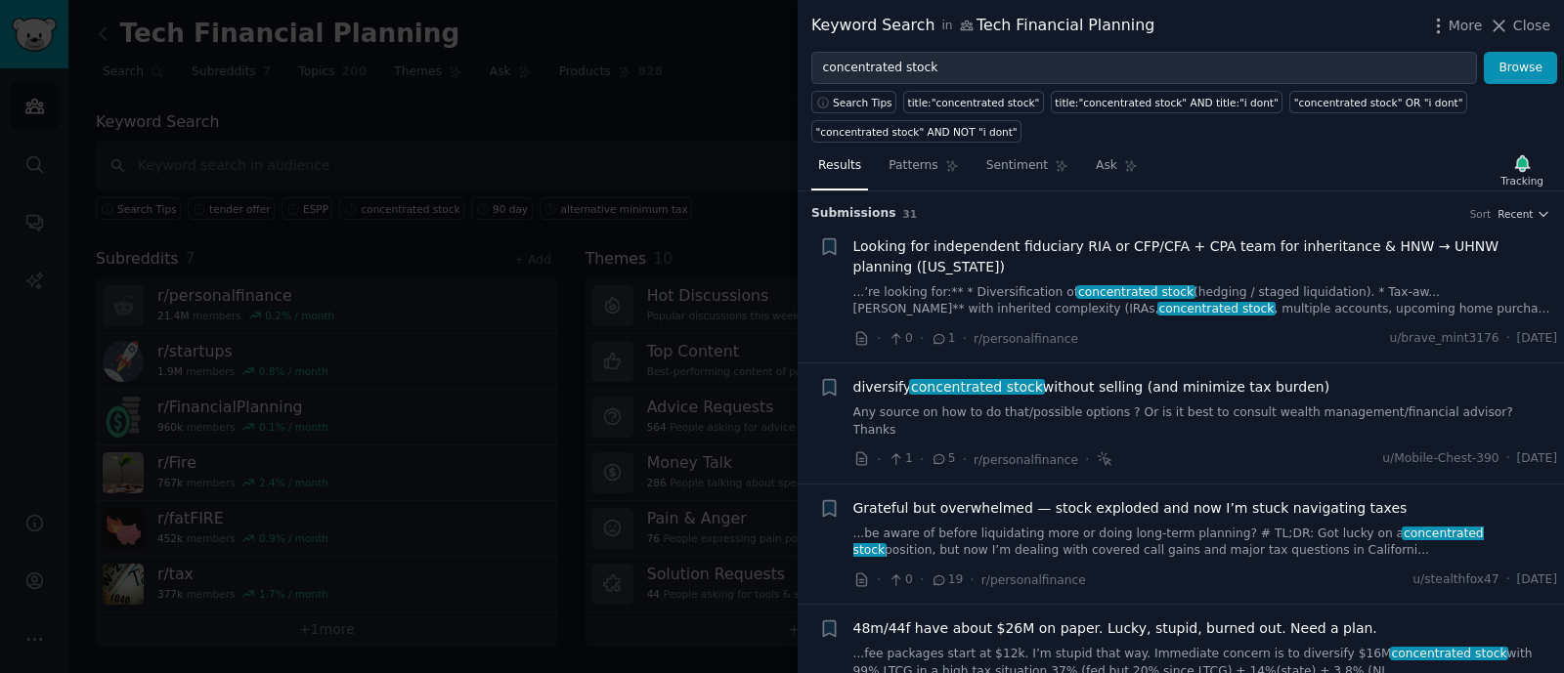
click at [1252, 298] on link "...’re looking for:** * Diversification of concentrated stock (hedging / staged…" at bounding box center [1205, 301] width 705 height 34
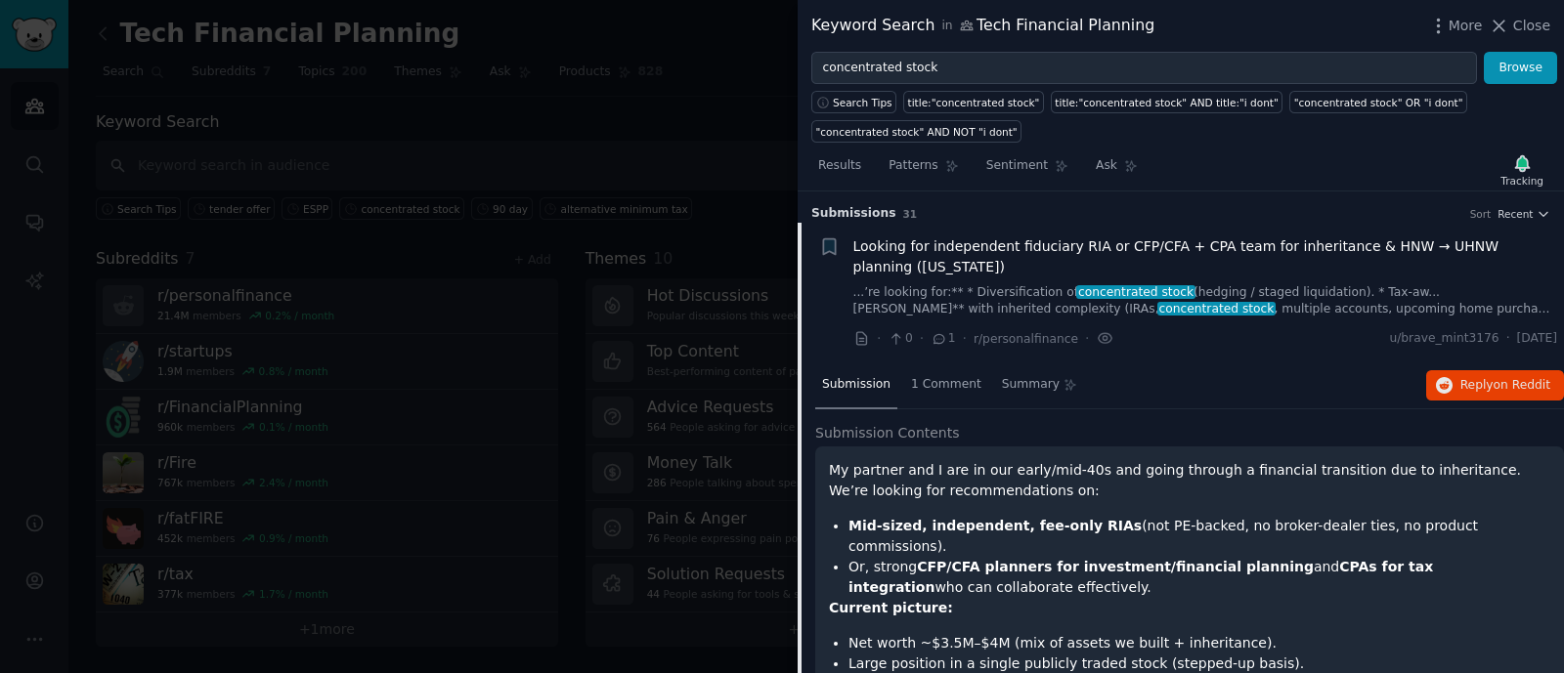
scroll to position [30, 0]
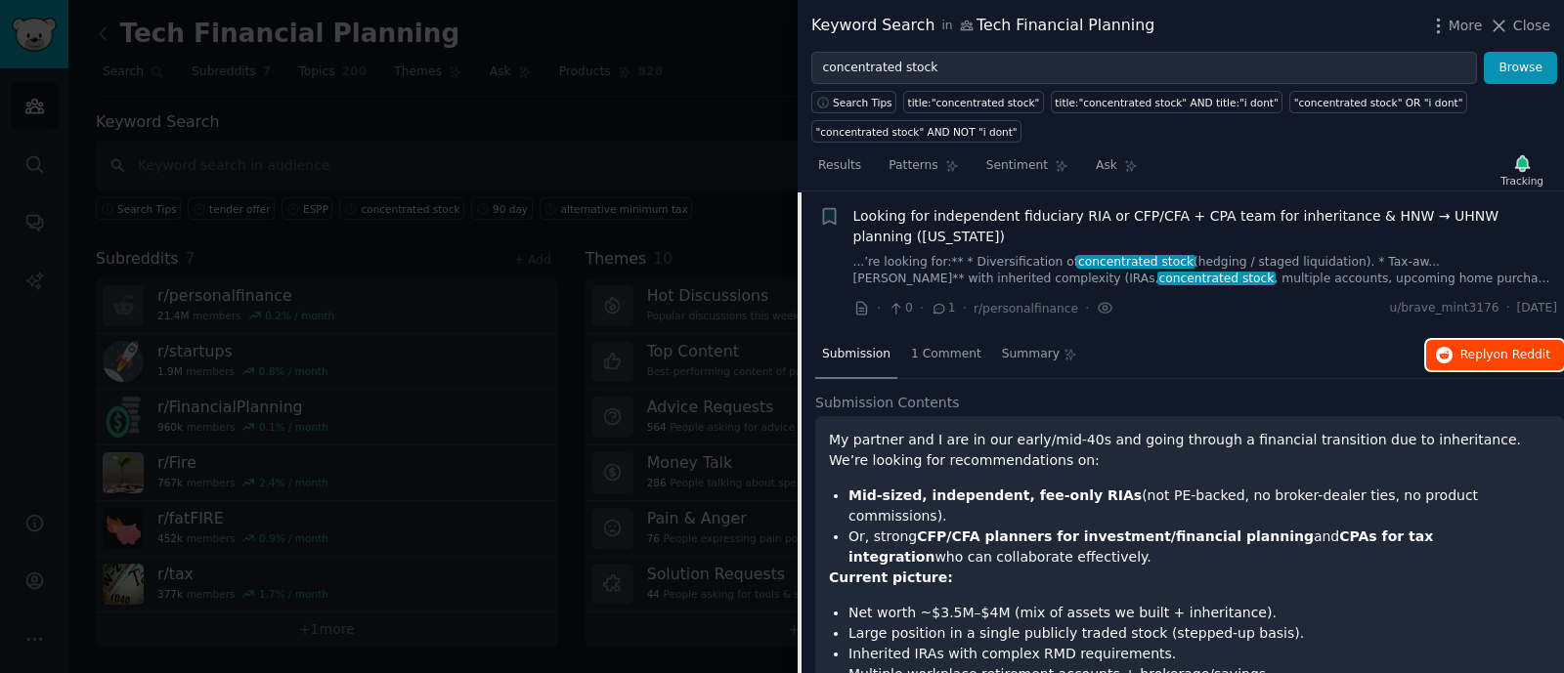
click at [1504, 348] on span "on Reddit" at bounding box center [1521, 355] width 57 height 14
click at [1476, 348] on span "Reply on Reddit" at bounding box center [1505, 356] width 90 height 18
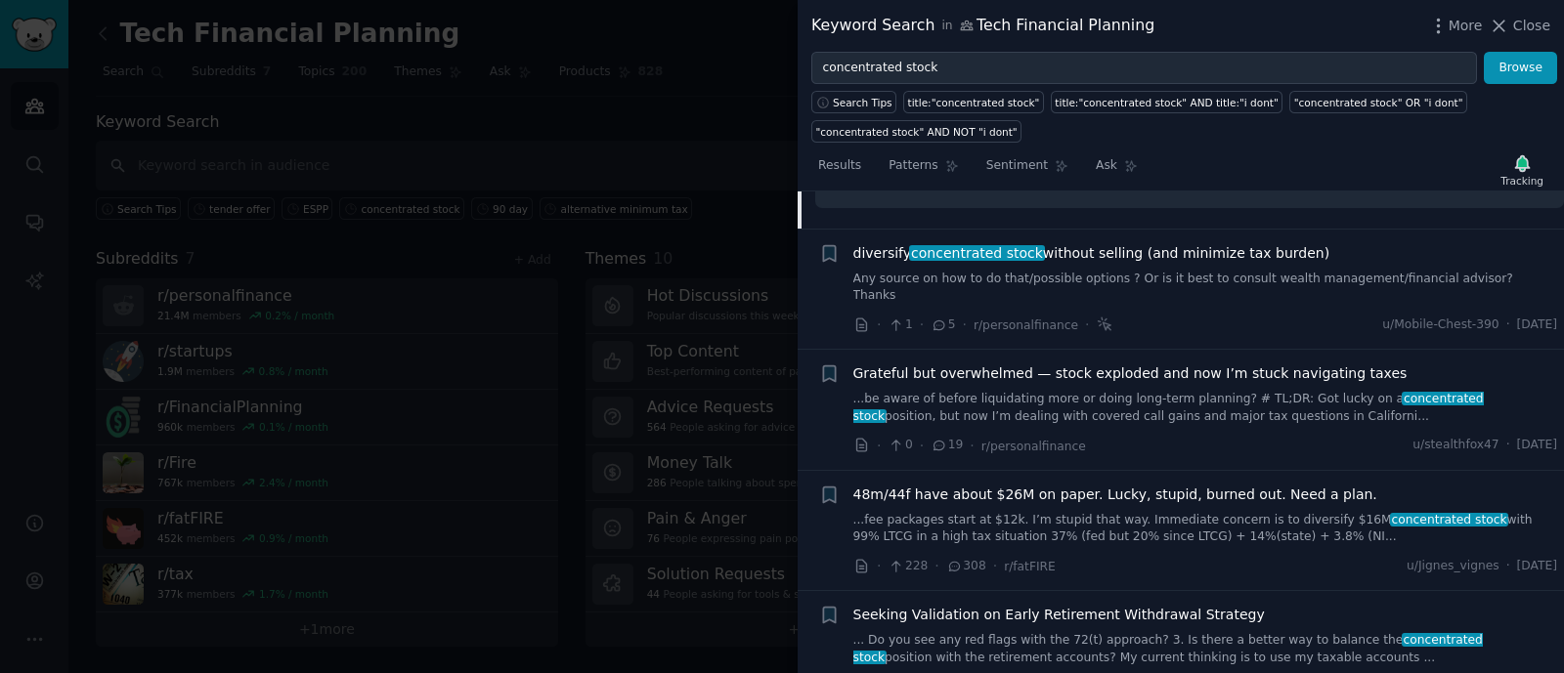
scroll to position [885, 0]
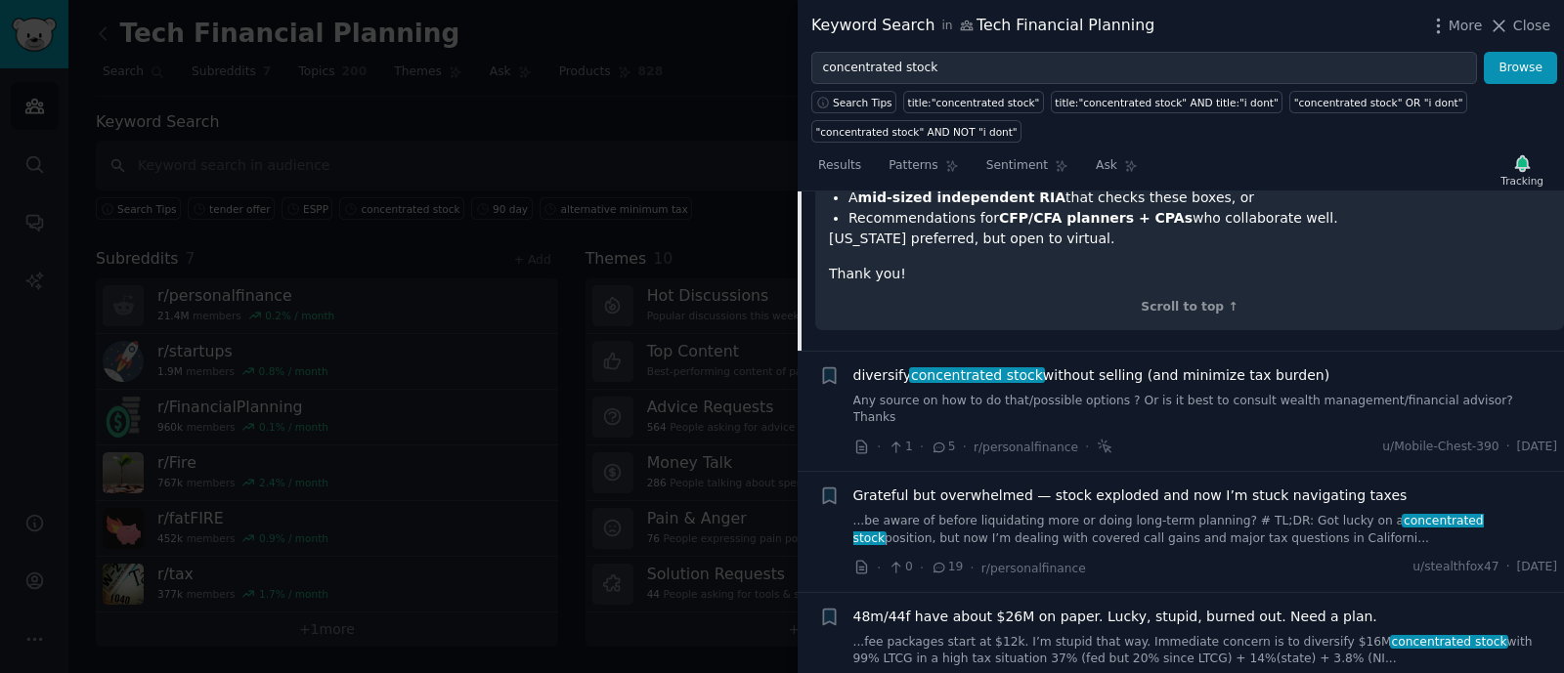
click at [751, 378] on div at bounding box center [782, 336] width 1564 height 673
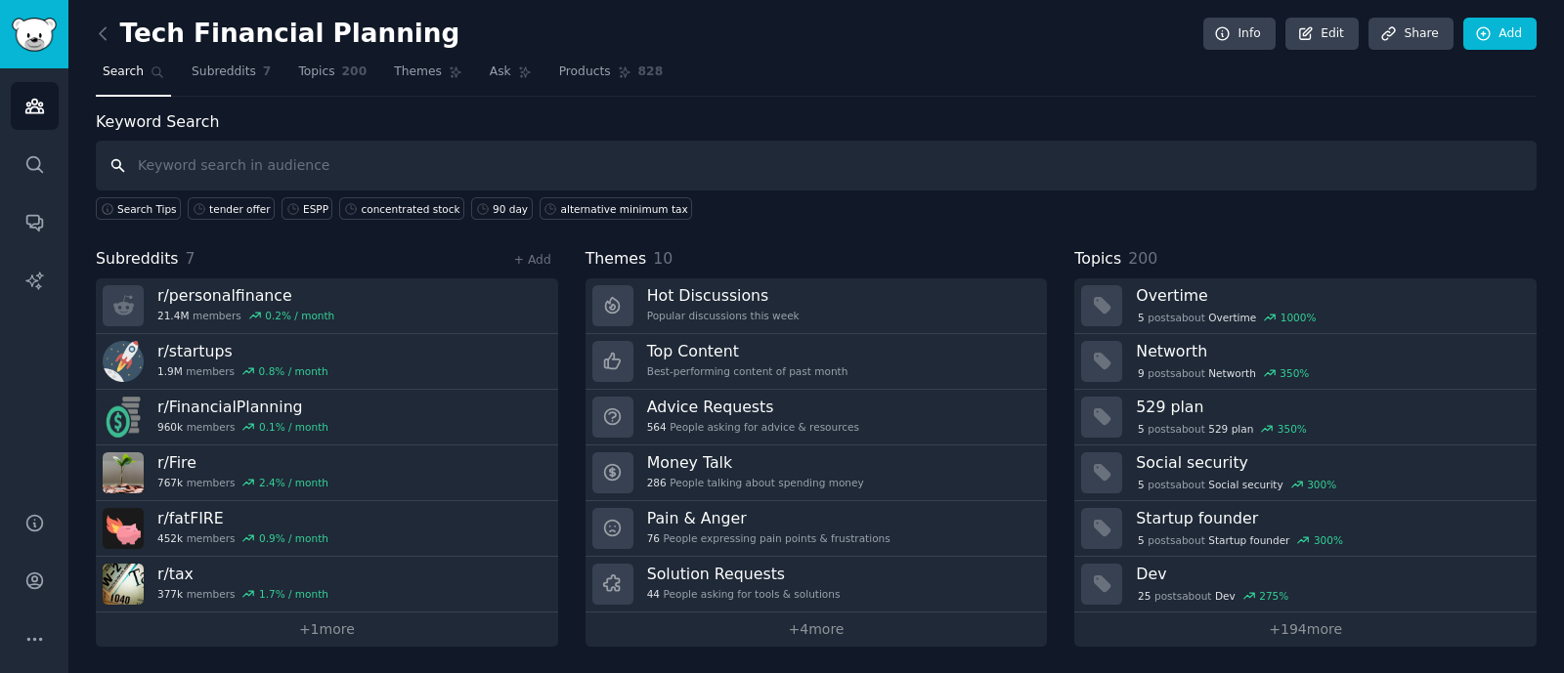
click at [726, 168] on input "text" at bounding box center [816, 166] width 1441 height 50
paste input "ESPP"
type input "ESPP"
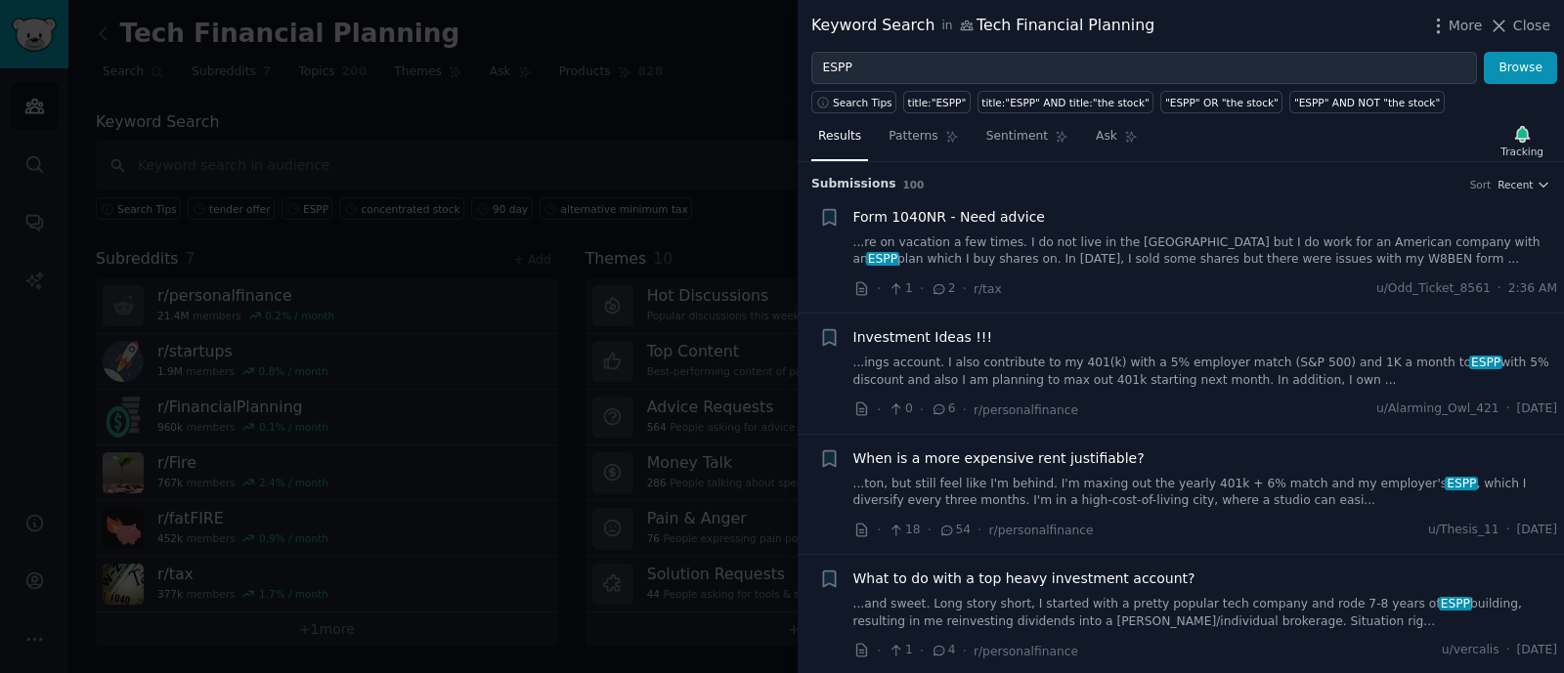
click at [1197, 368] on link "...ings account. I also contribute to my 401(k) with a 5% employer match (S&P 5…" at bounding box center [1205, 372] width 705 height 34
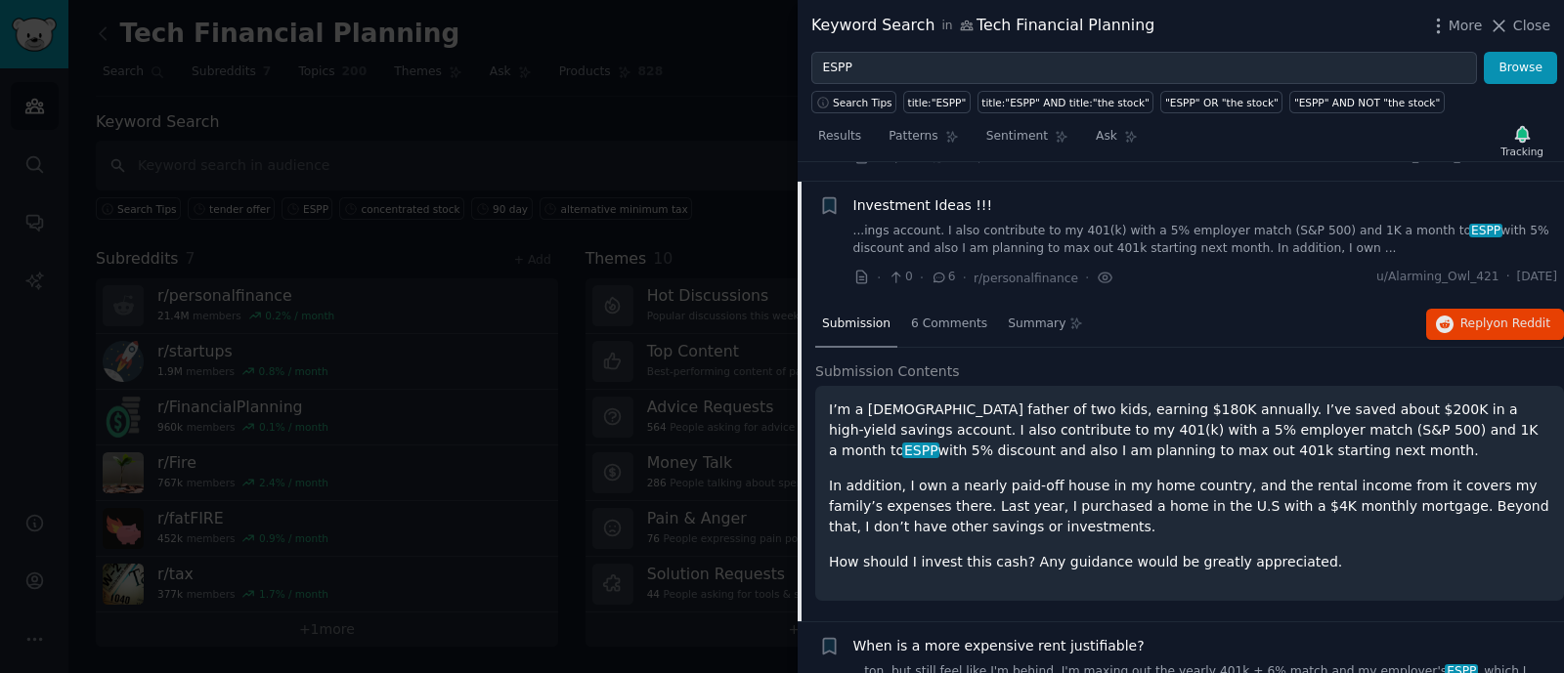
scroll to position [151, 0]
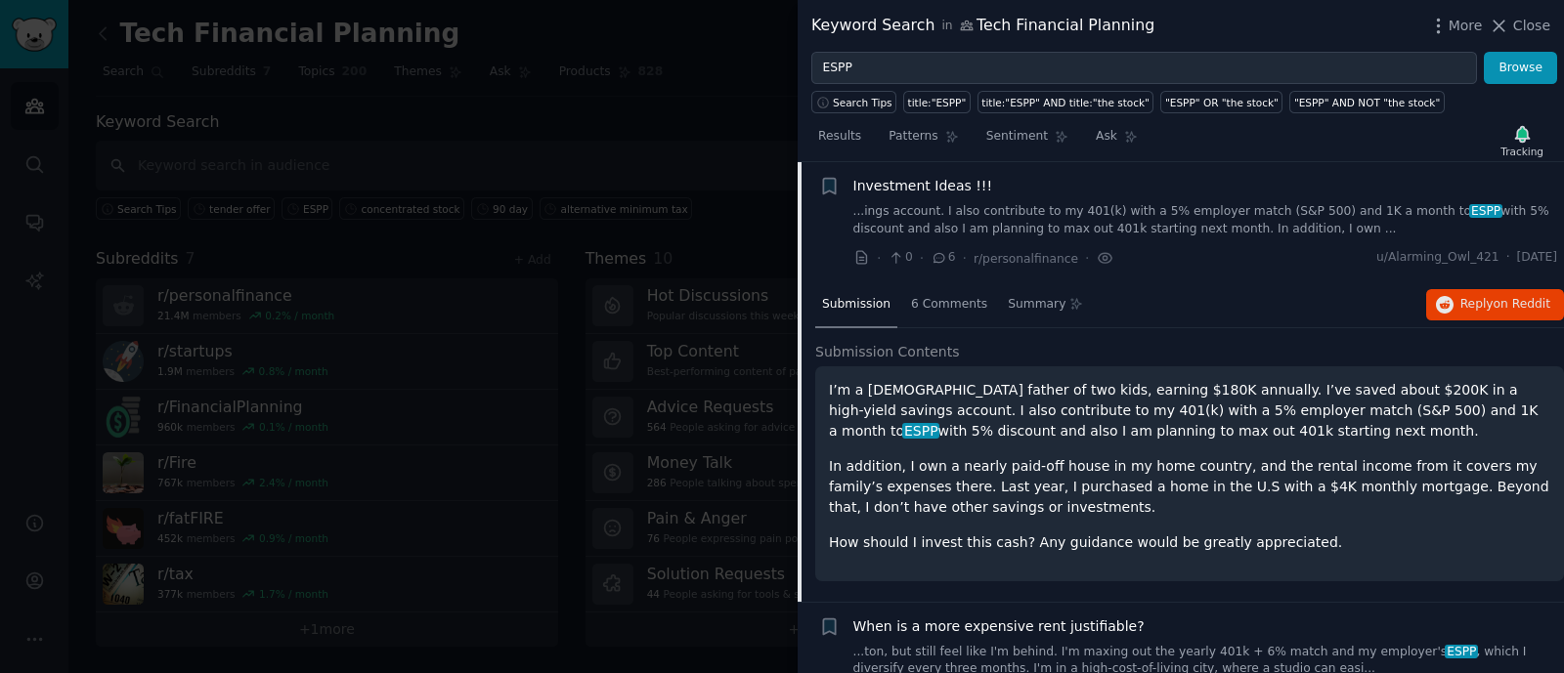
click at [1167, 212] on link "...ings account. I also contribute to my 401(k) with a 5% employer match (S&P 5…" at bounding box center [1205, 220] width 705 height 34
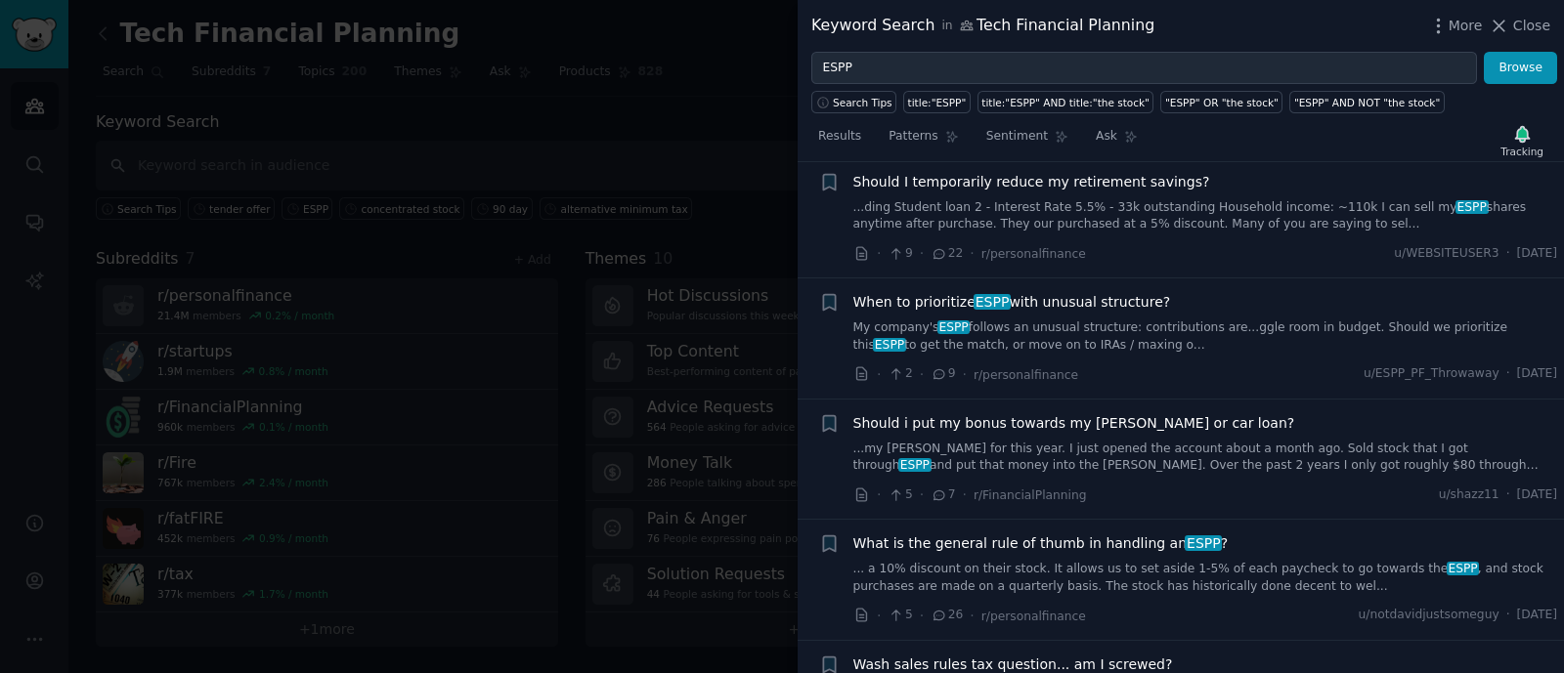
scroll to position [640, 0]
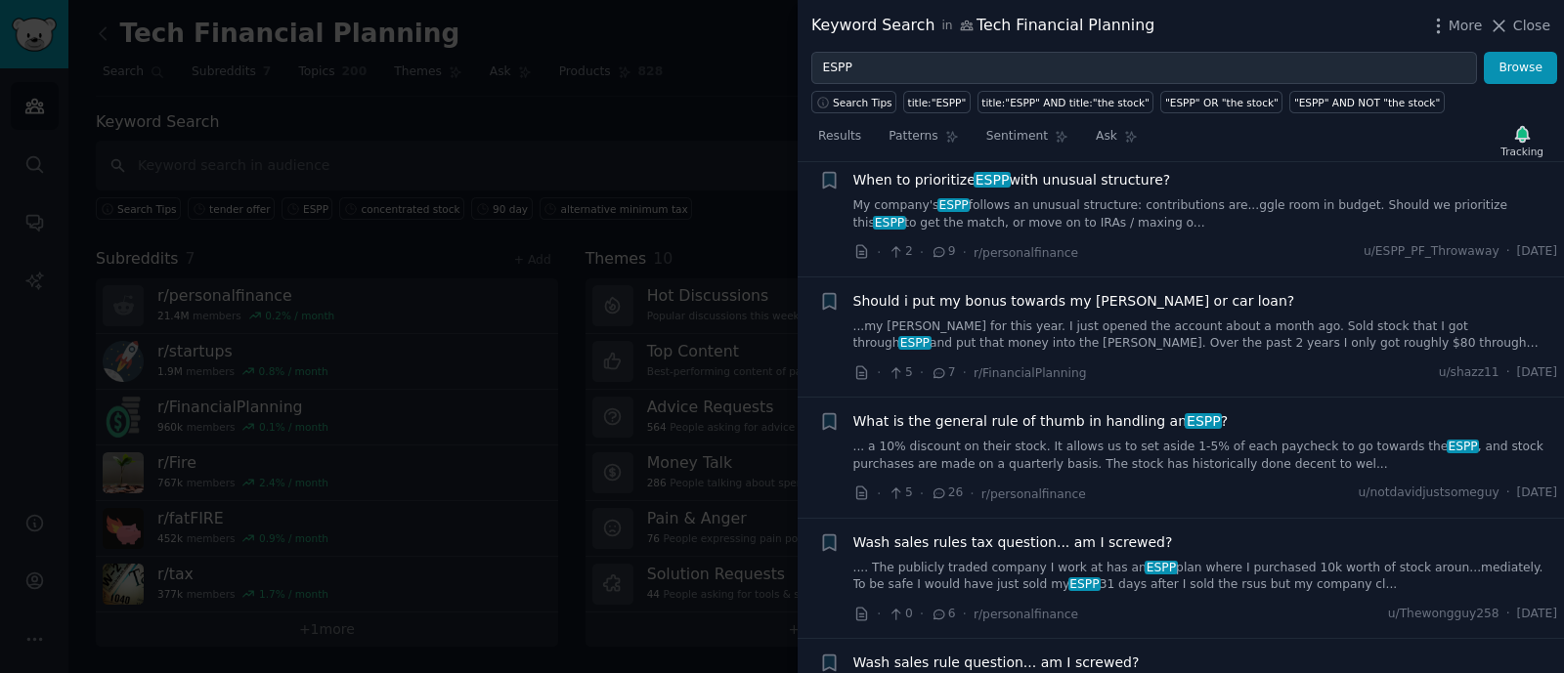
click at [1249, 456] on link "... a 10% discount on their stock. It allows us to set aside 1-5% of each paych…" at bounding box center [1205, 456] width 705 height 34
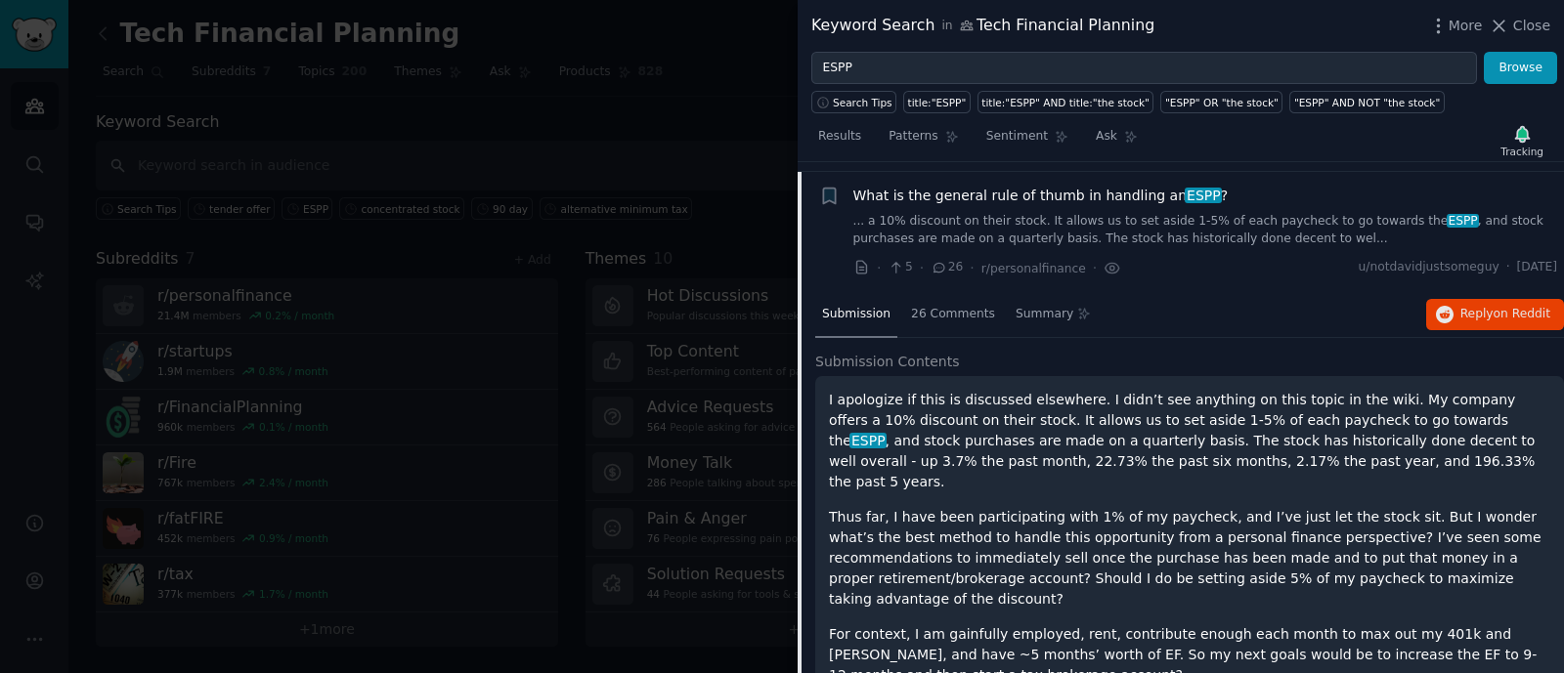
scroll to position [874, 0]
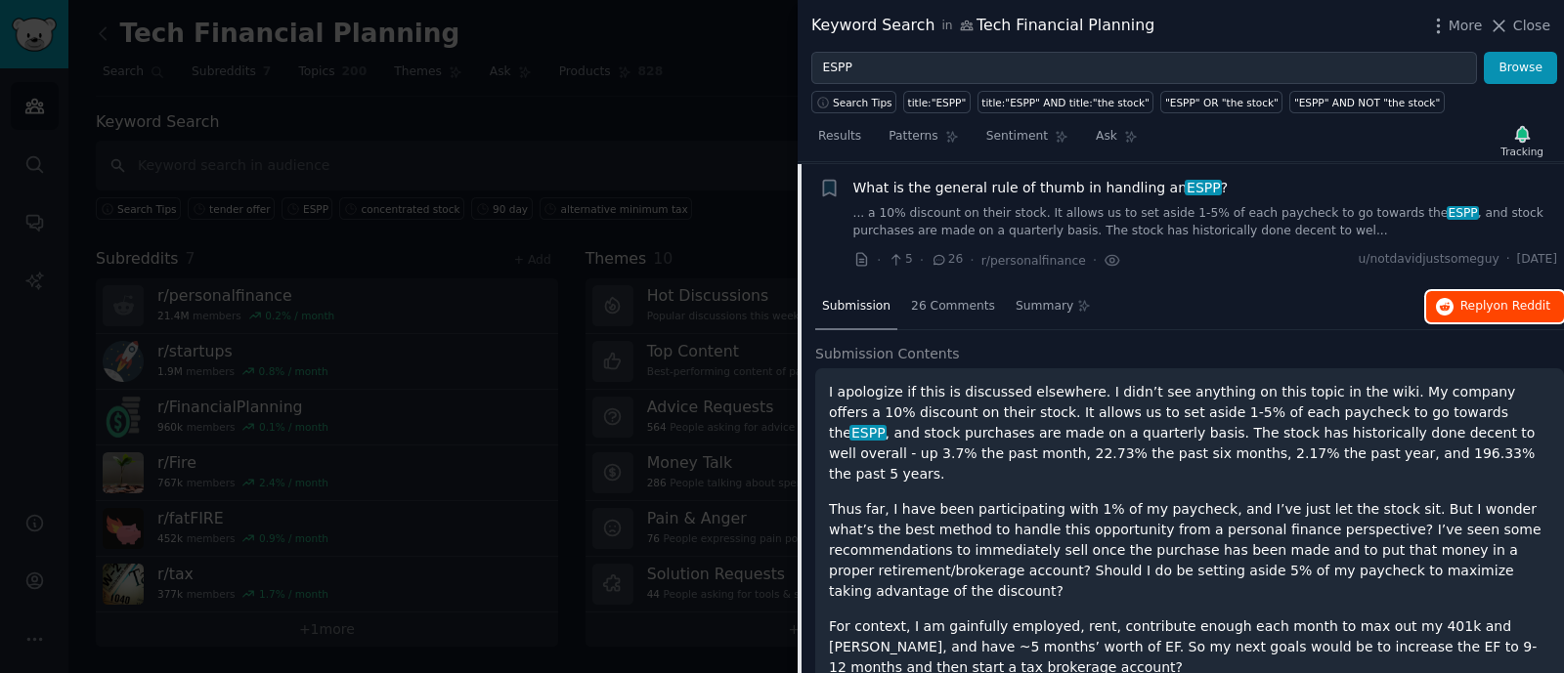
click at [1507, 311] on span "Reply on Reddit" at bounding box center [1505, 307] width 90 height 18
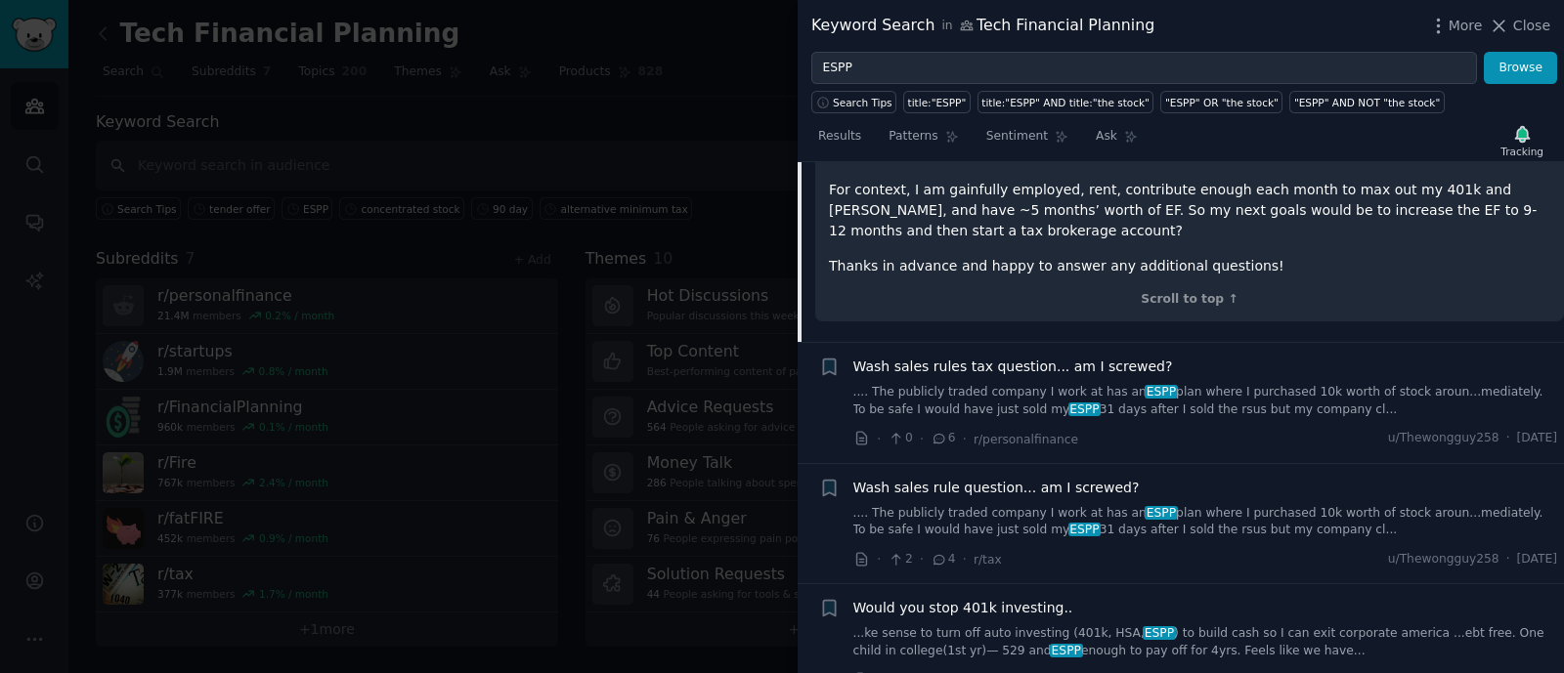
scroll to position [1363, 0]
